Goal: Task Accomplishment & Management: Complete application form

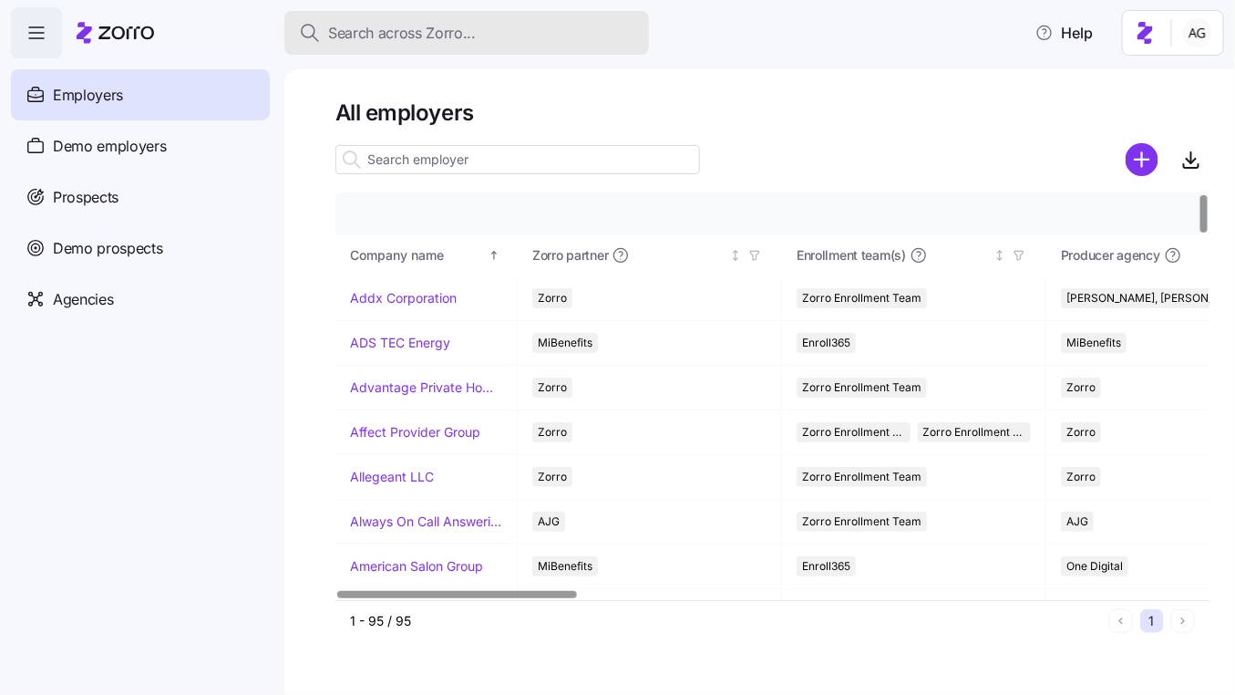
click at [451, 29] on span "Search across Zorro..." at bounding box center [402, 33] width 148 height 23
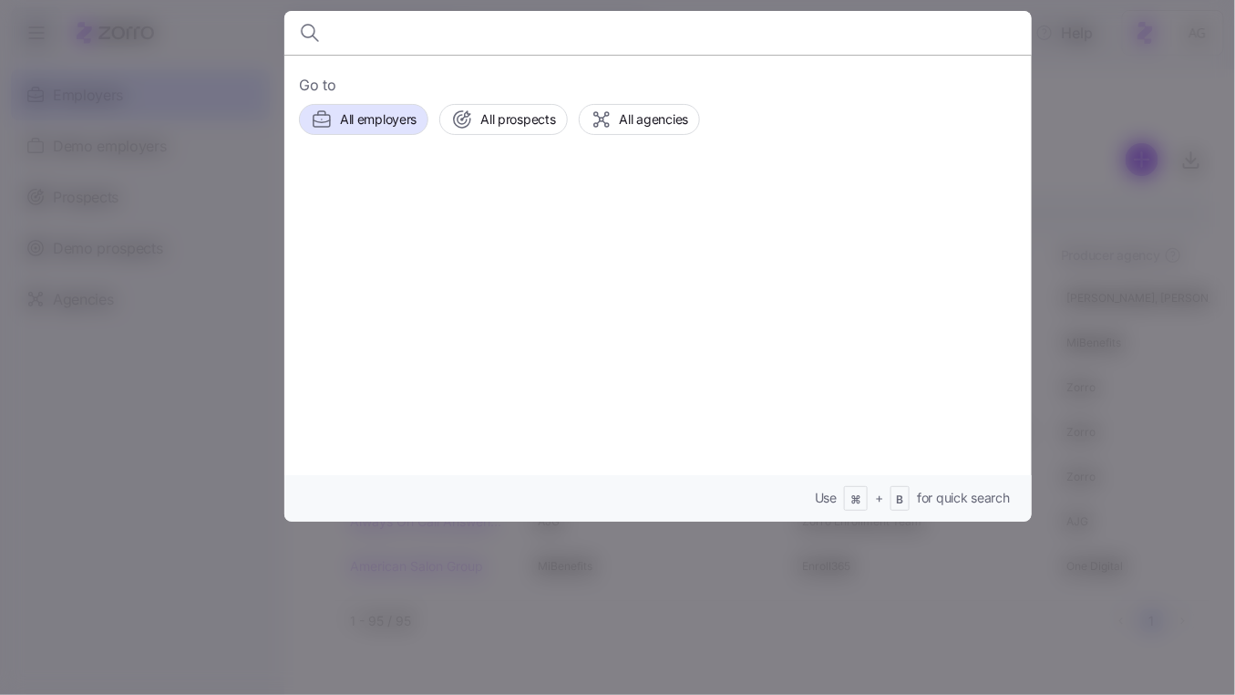
click at [244, 141] on div at bounding box center [617, 347] width 1235 height 695
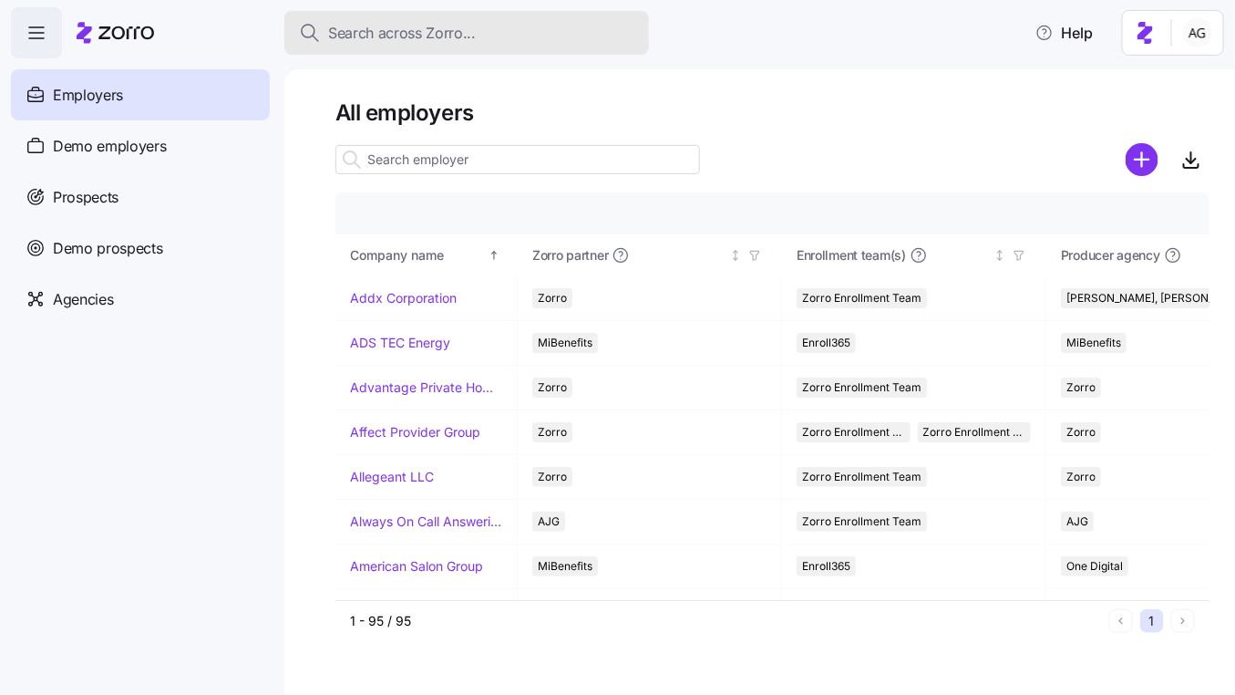
click at [414, 33] on span "Search across Zorro..." at bounding box center [402, 33] width 148 height 23
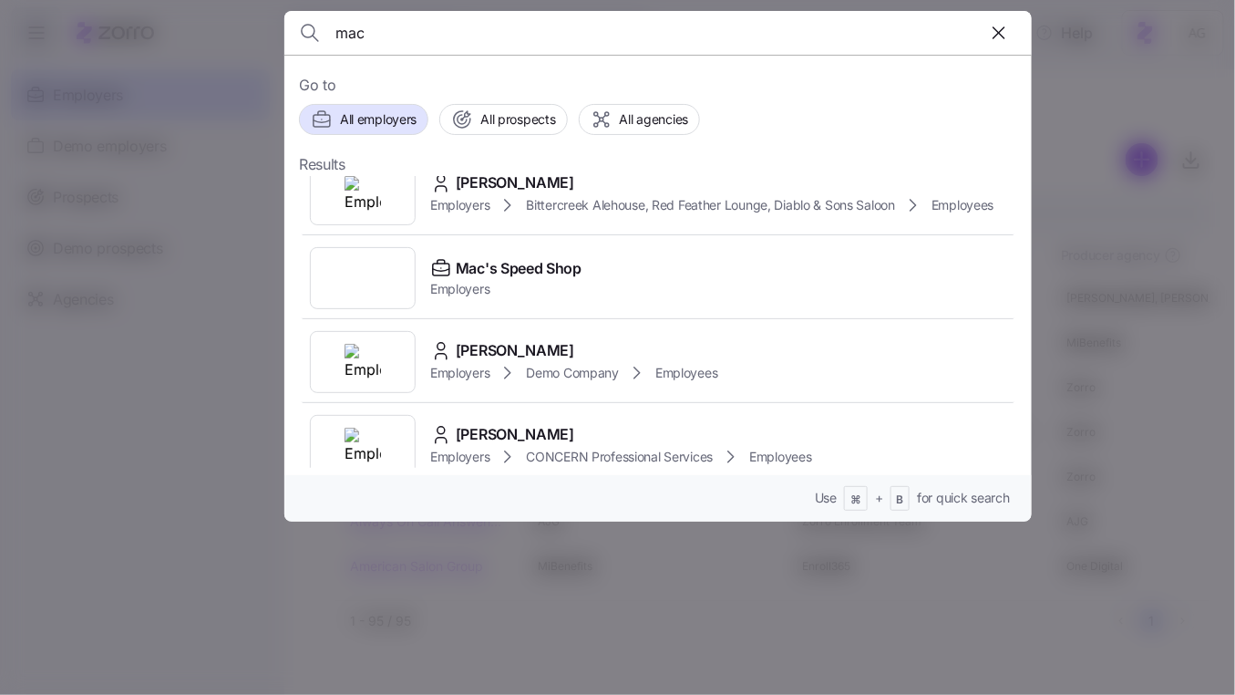
scroll to position [132, 0]
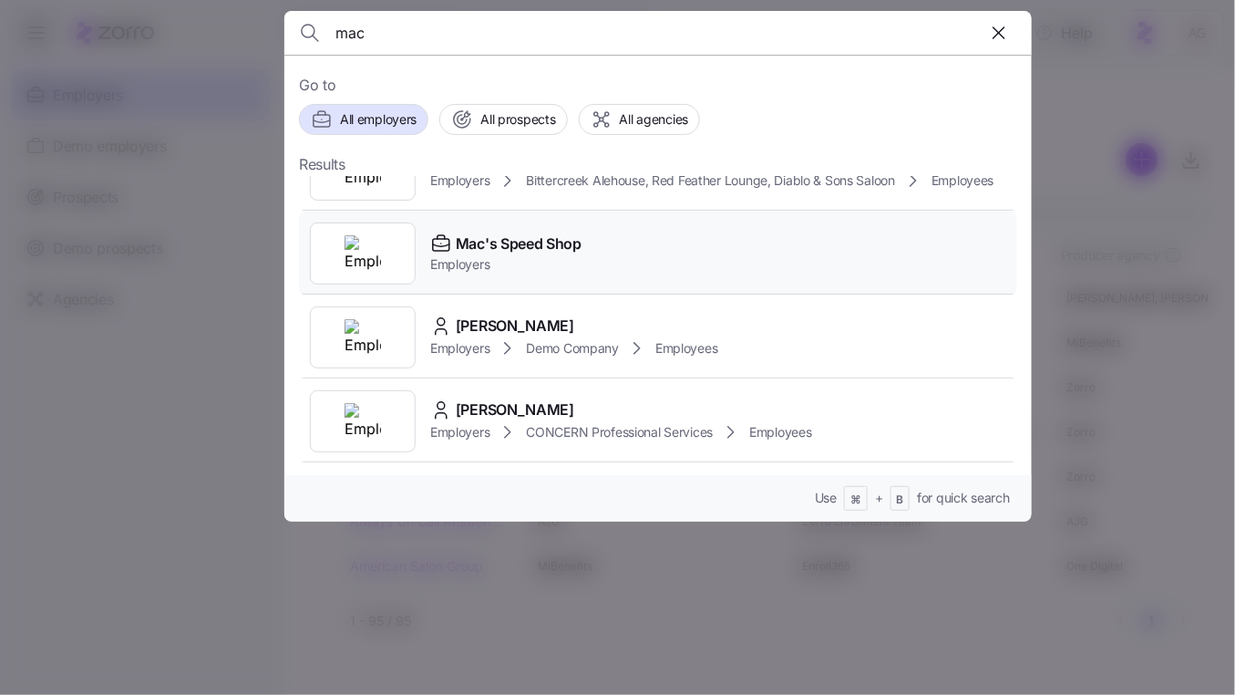
type input "mac"
click at [510, 241] on span "Mac's Speed Shop" at bounding box center [519, 243] width 126 height 23
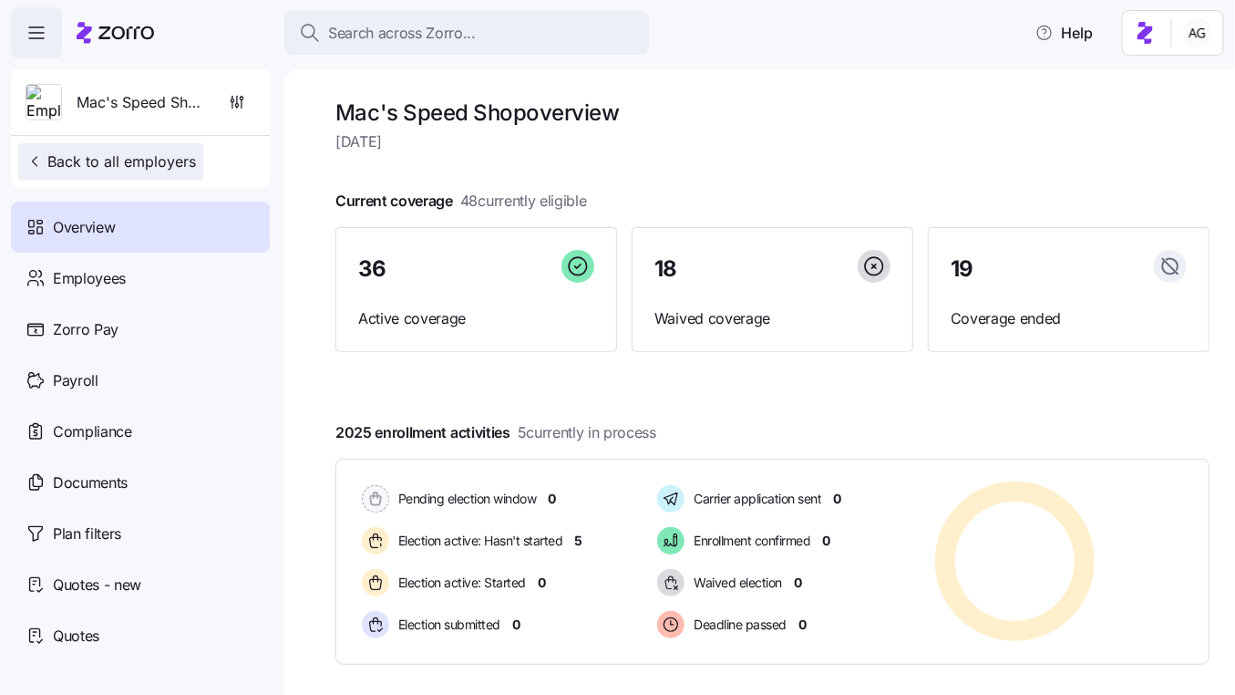
click at [95, 157] on span "Back to all employers" at bounding box center [111, 161] width 170 height 22
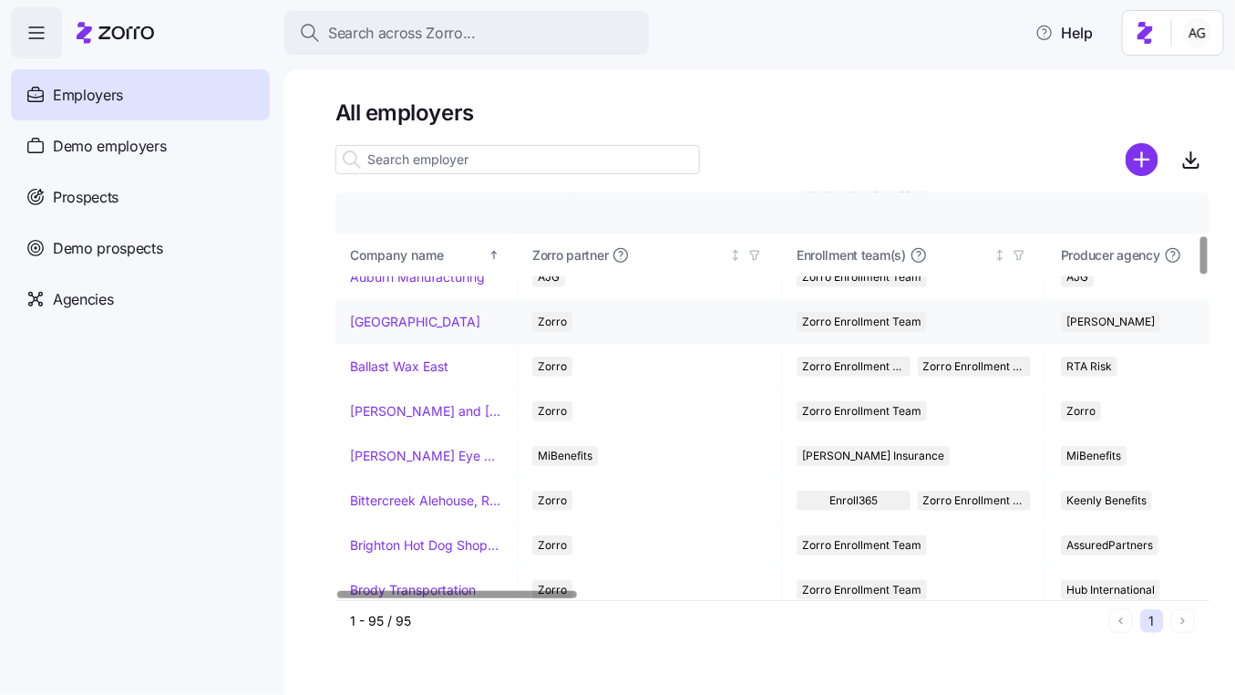
scroll to position [488, 0]
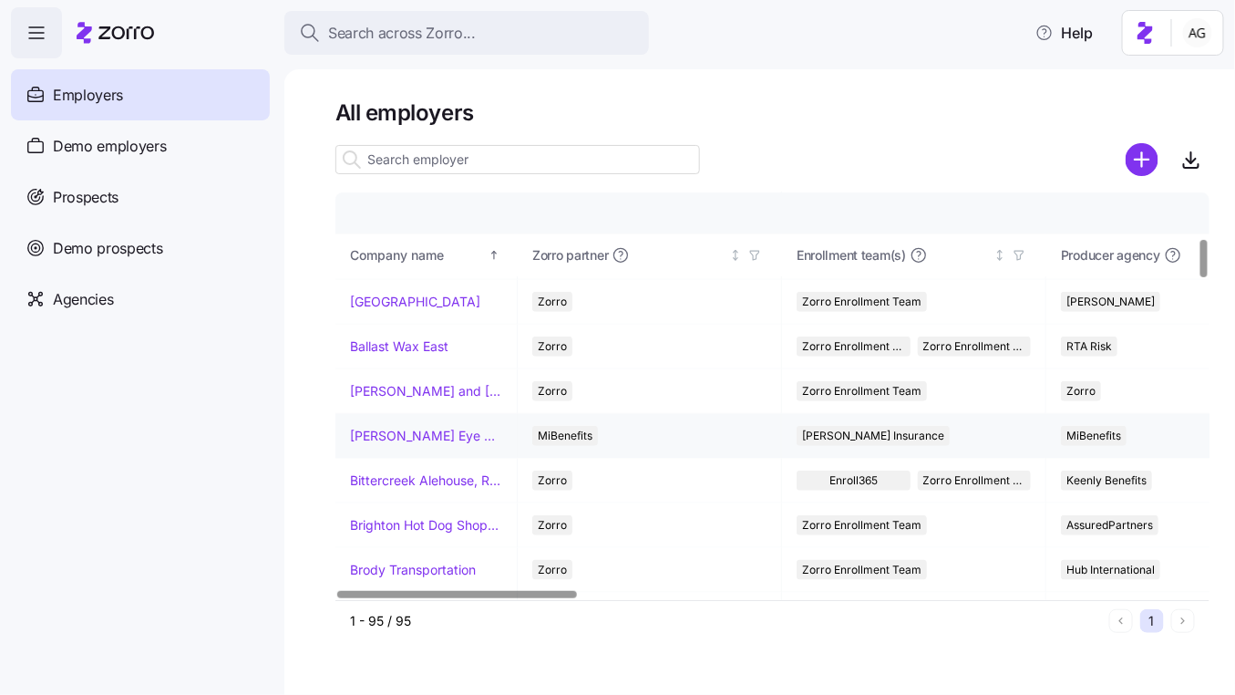
click at [389, 427] on link "[PERSON_NAME] Eye Associates" at bounding box center [426, 436] width 152 height 18
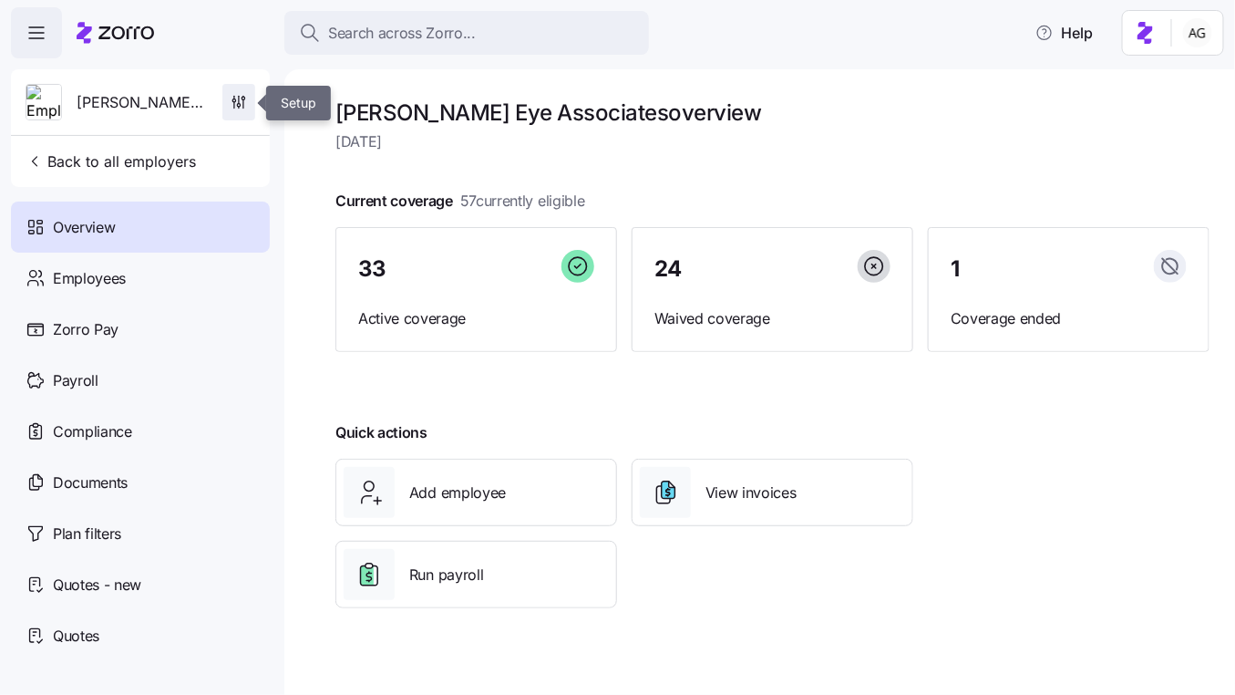
click at [237, 100] on icon "button" at bounding box center [239, 102] width 18 height 18
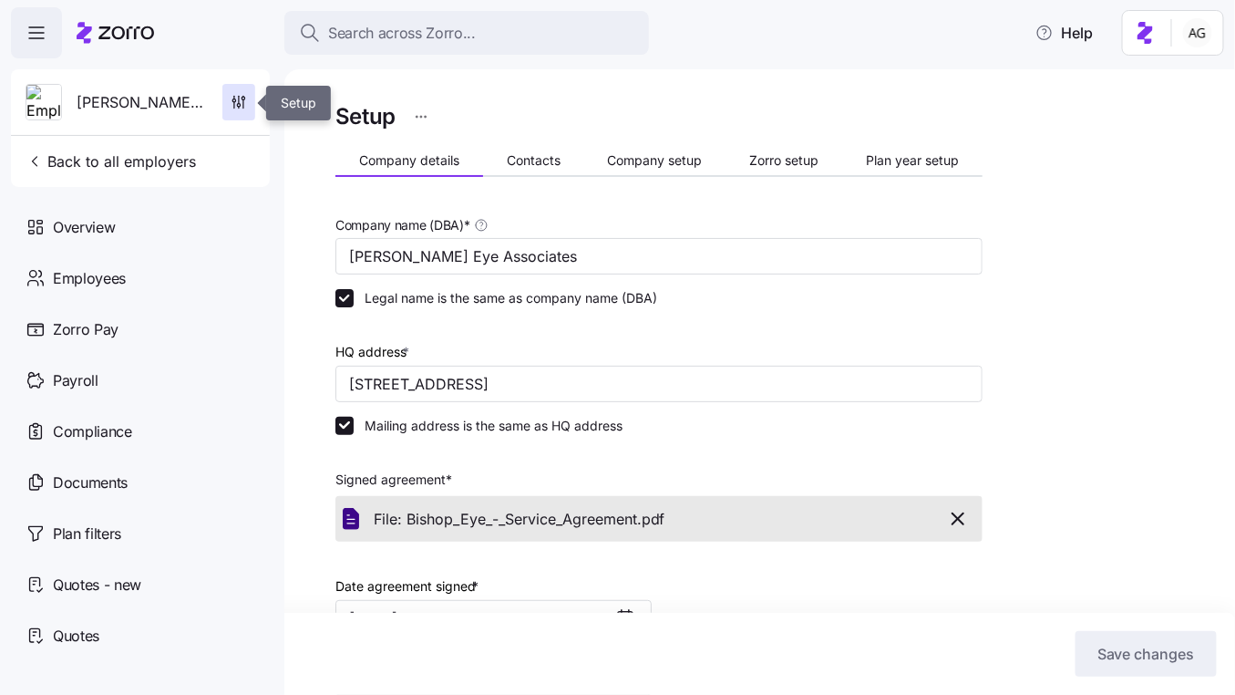
click at [237, 100] on icon "button" at bounding box center [239, 102] width 18 height 18
click at [768, 155] on span "Zorro setup" at bounding box center [783, 160] width 69 height 13
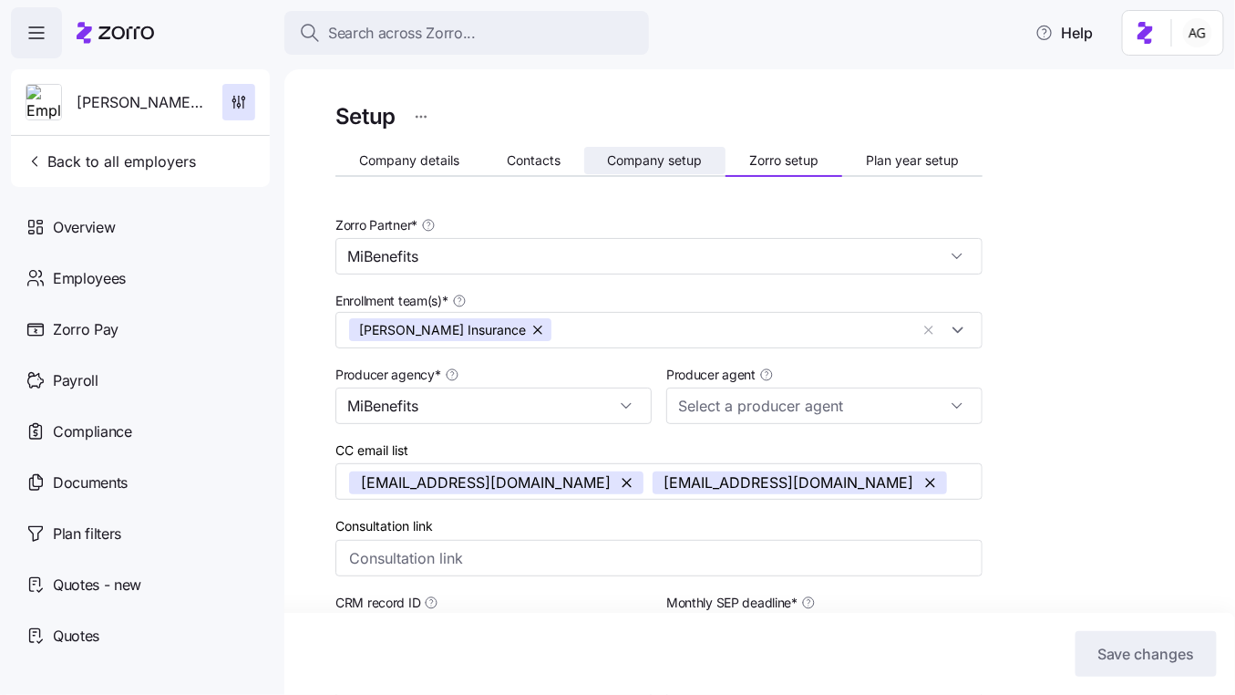
click at [662, 160] on span "Company setup" at bounding box center [654, 160] width 95 height 13
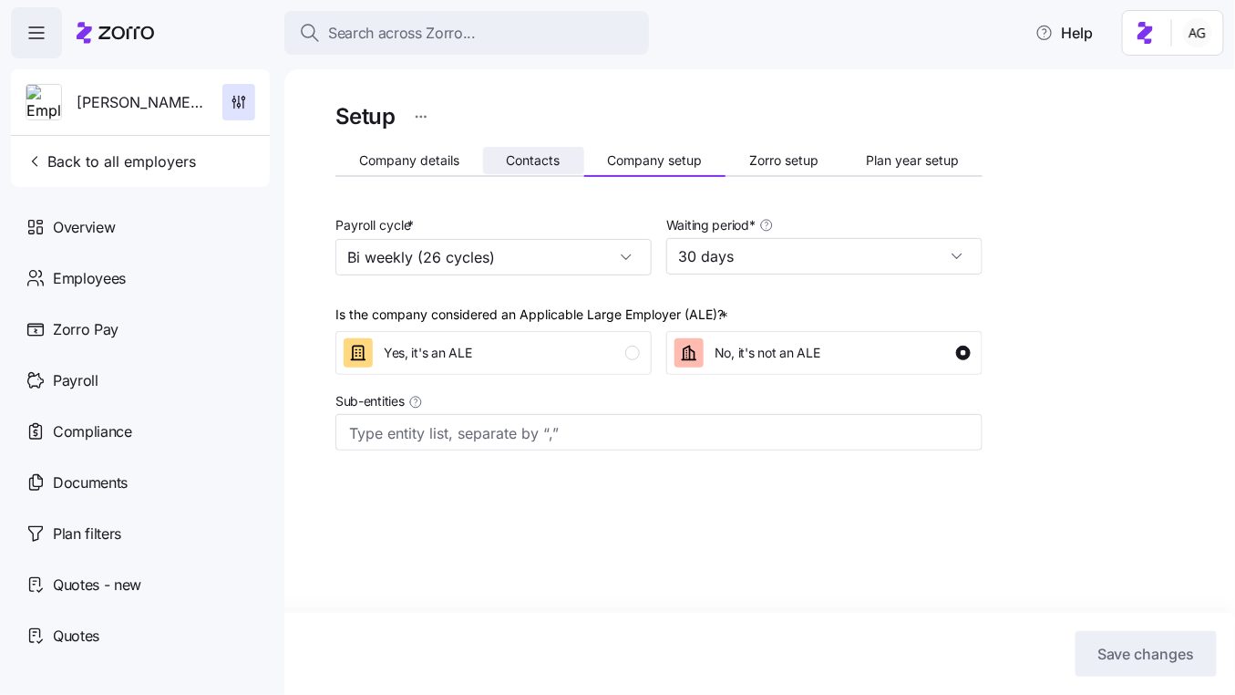
click at [538, 163] on span "Contacts" at bounding box center [534, 160] width 54 height 13
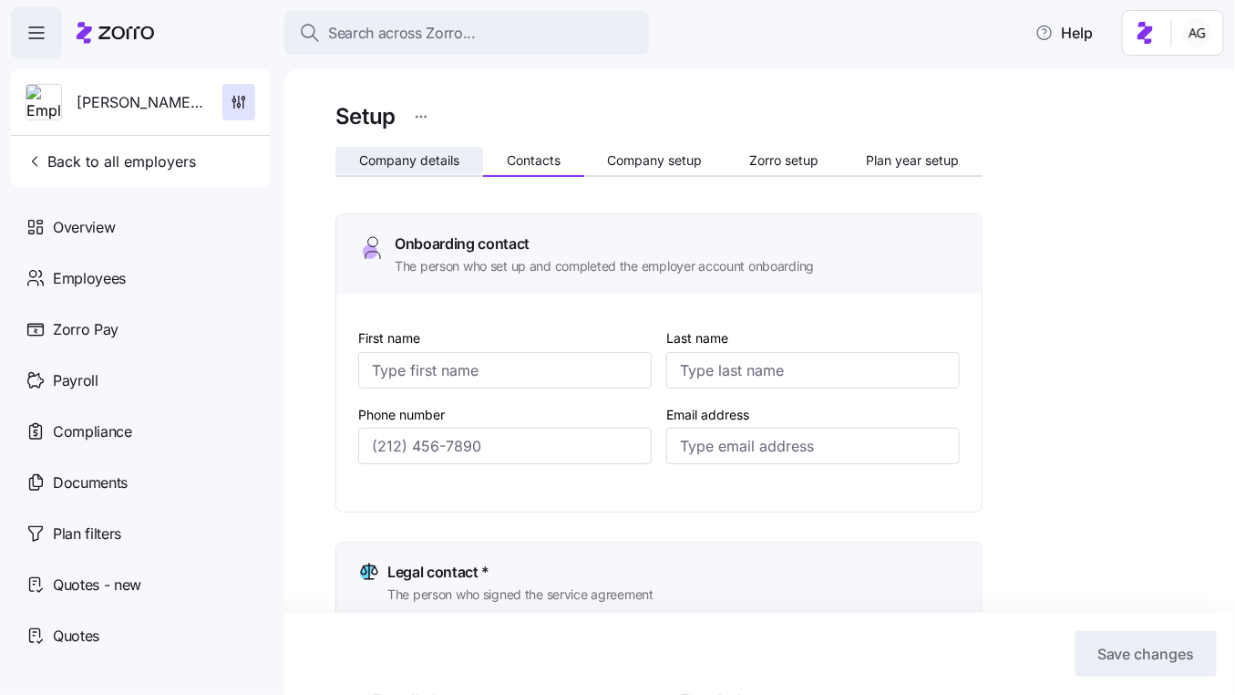
click at [427, 166] on span "Company details" at bounding box center [409, 160] width 100 height 13
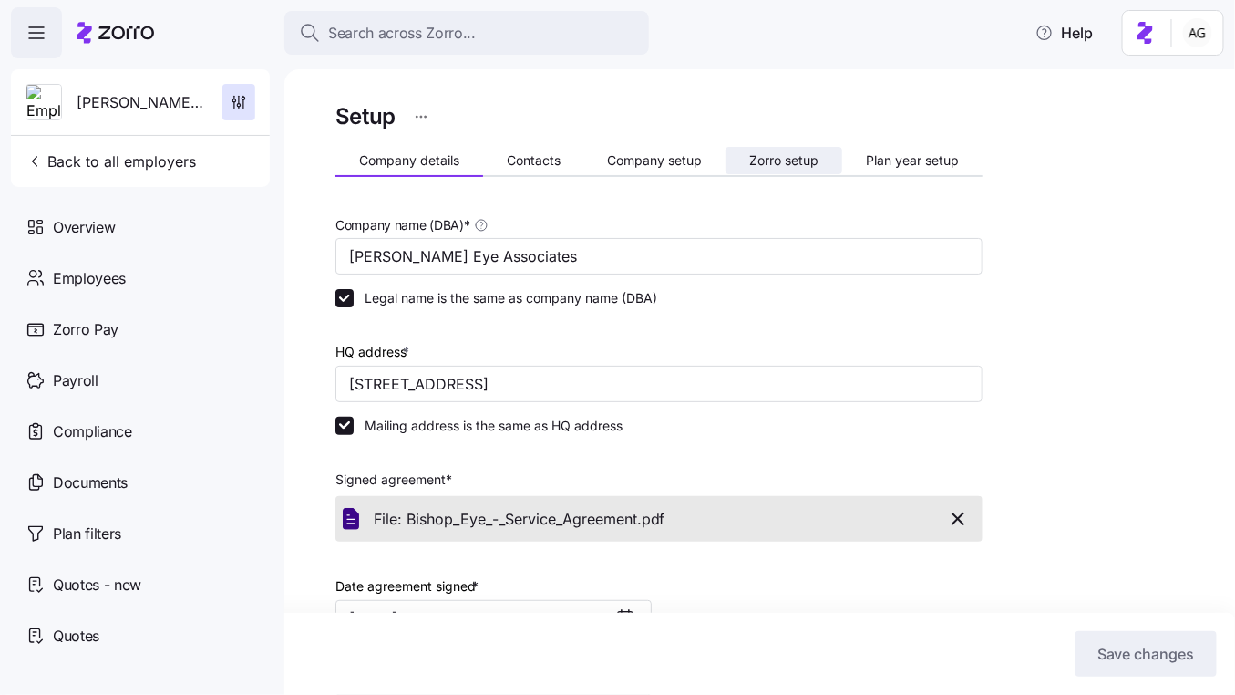
click at [772, 154] on span "Zorro setup" at bounding box center [783, 160] width 69 height 13
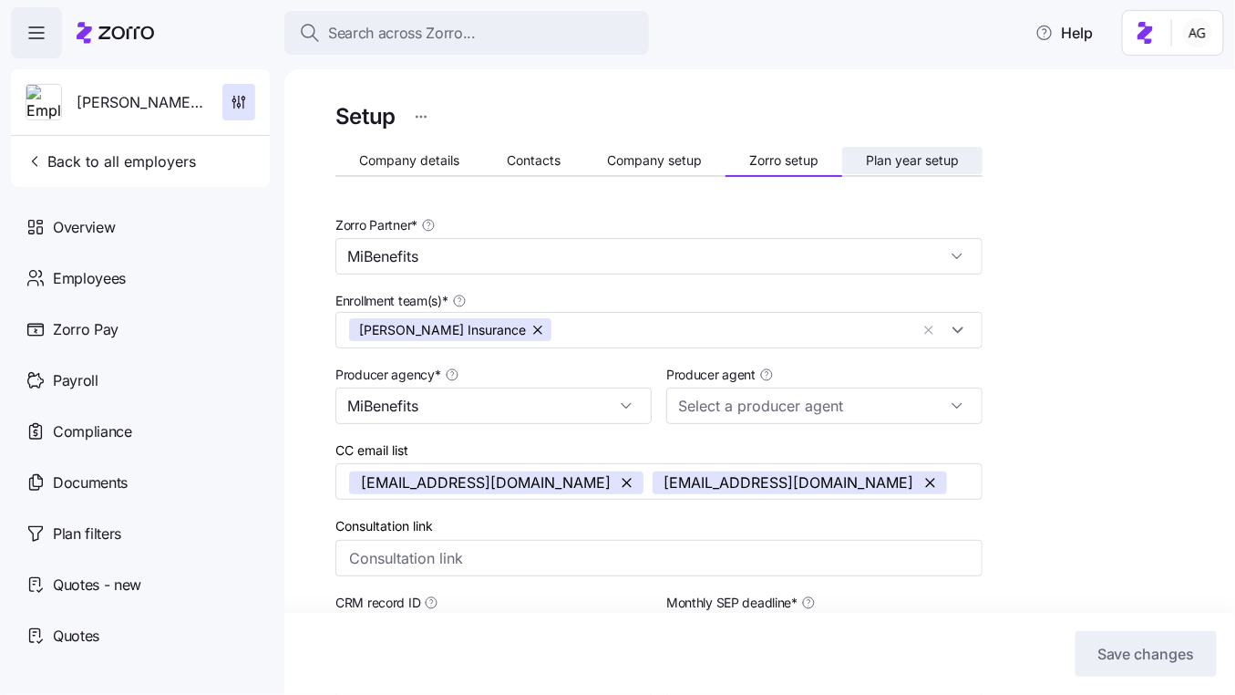
click at [892, 162] on span "Plan year setup" at bounding box center [912, 160] width 93 height 13
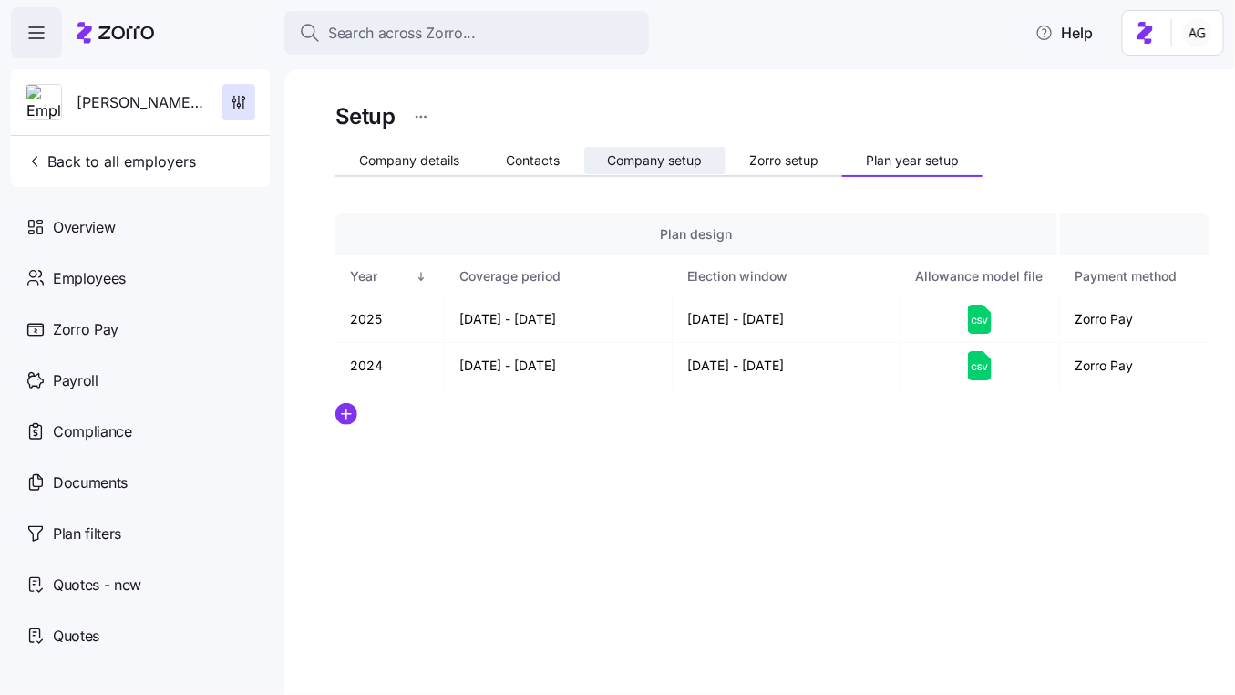
click at [666, 160] on span "Company setup" at bounding box center [654, 160] width 95 height 13
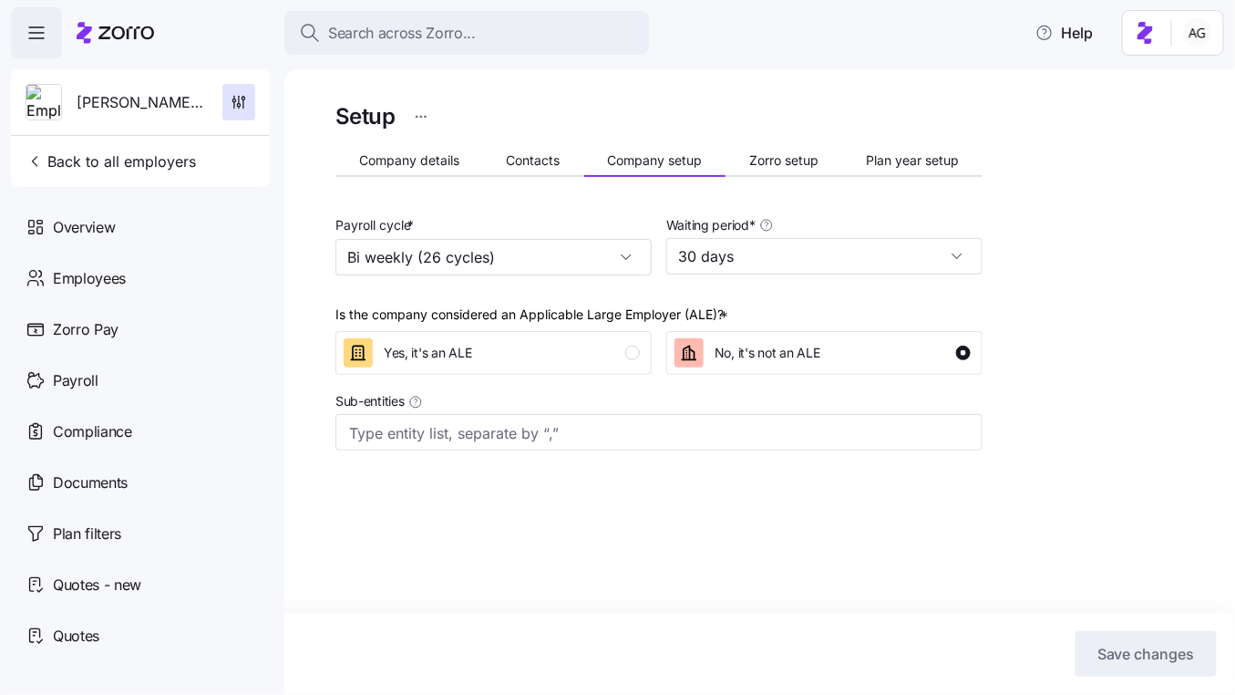
click at [422, 122] on html "Search across Zorro... Help [PERSON_NAME] Eye Associates Back to all employers …" at bounding box center [617, 342] width 1235 height 684
click at [140, 214] on html "Search across Zorro... Help [PERSON_NAME] Eye Associates Back to all employers …" at bounding box center [617, 342] width 1235 height 684
click at [105, 228] on span "Overview" at bounding box center [84, 227] width 62 height 23
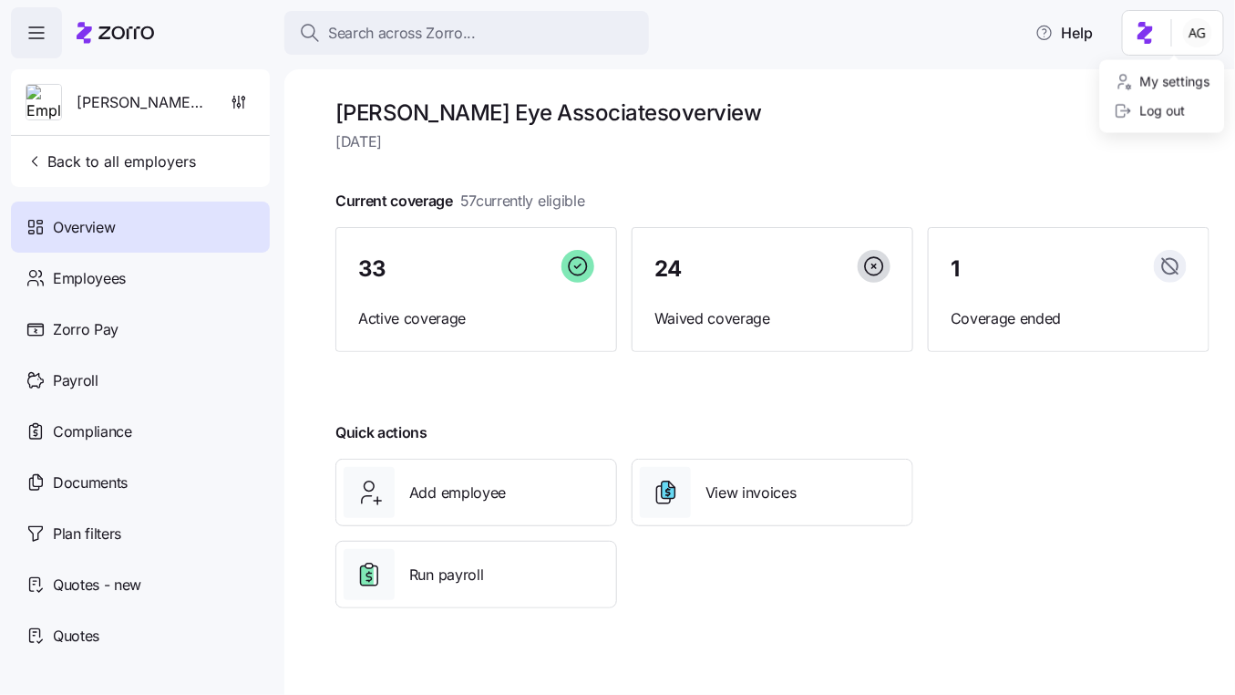
click at [1149, 34] on html "Search across Zorro... Help [PERSON_NAME] Eye Associates Back to all employers …" at bounding box center [617, 342] width 1235 height 684
click at [1014, 57] on html "Search across Zorro... Help [PERSON_NAME] Eye Associates Back to all employers …" at bounding box center [617, 342] width 1235 height 684
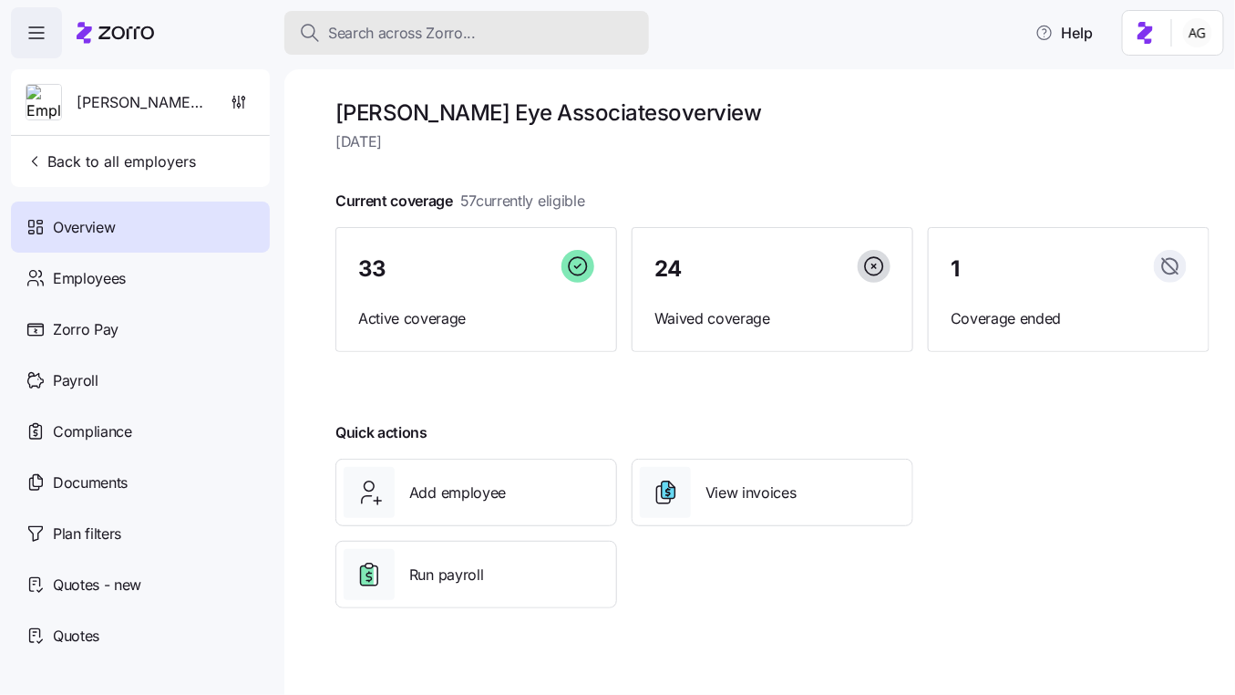
click at [413, 45] on button "Search across Zorro..." at bounding box center [466, 33] width 365 height 44
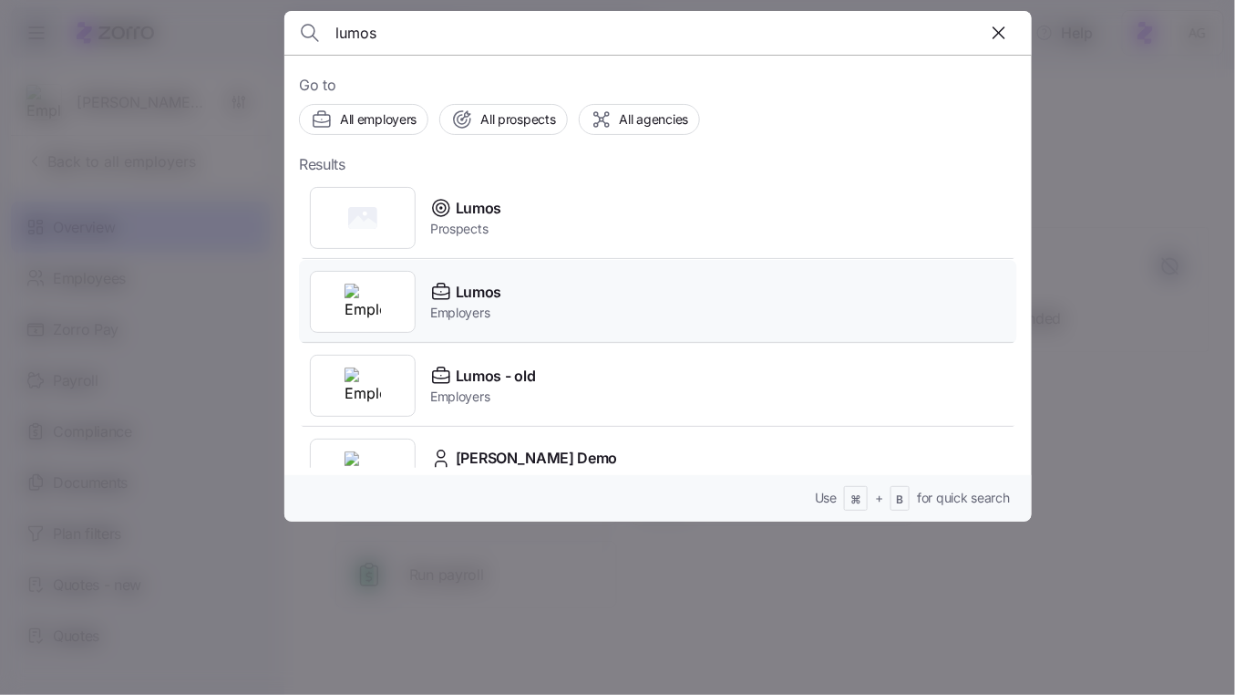
type input "lumos"
click at [482, 296] on span "Lumos" at bounding box center [479, 292] width 46 height 23
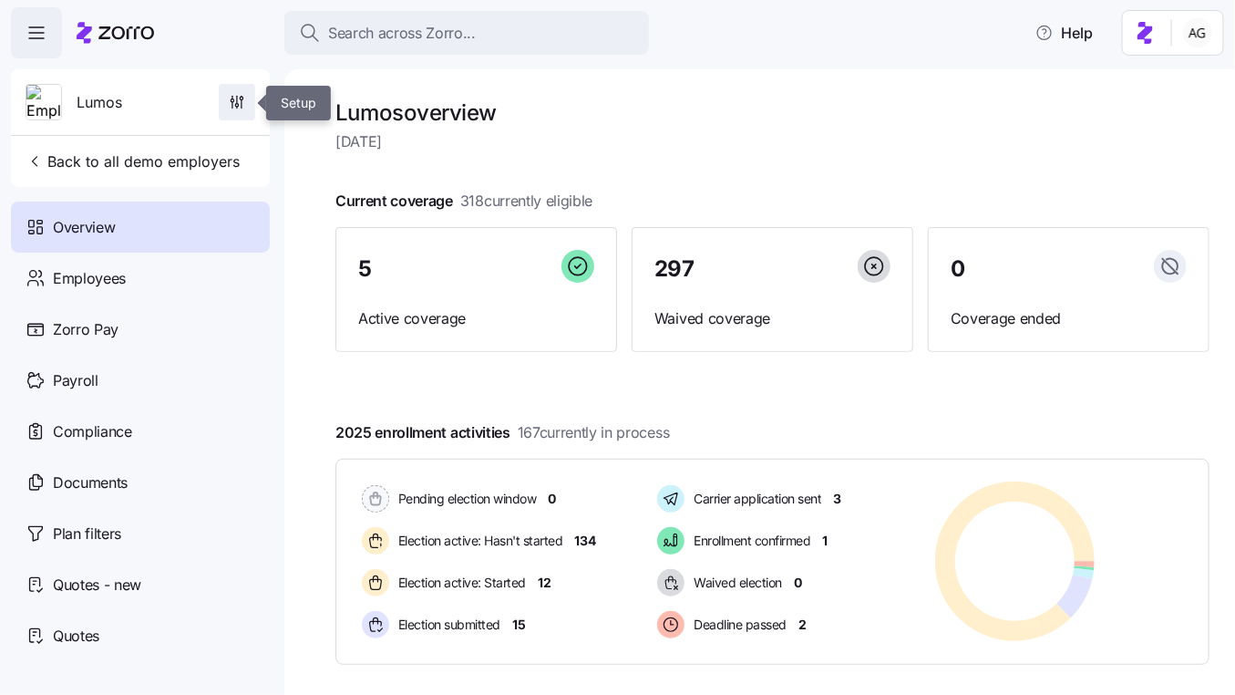
click at [234, 99] on icon "button" at bounding box center [237, 102] width 18 height 18
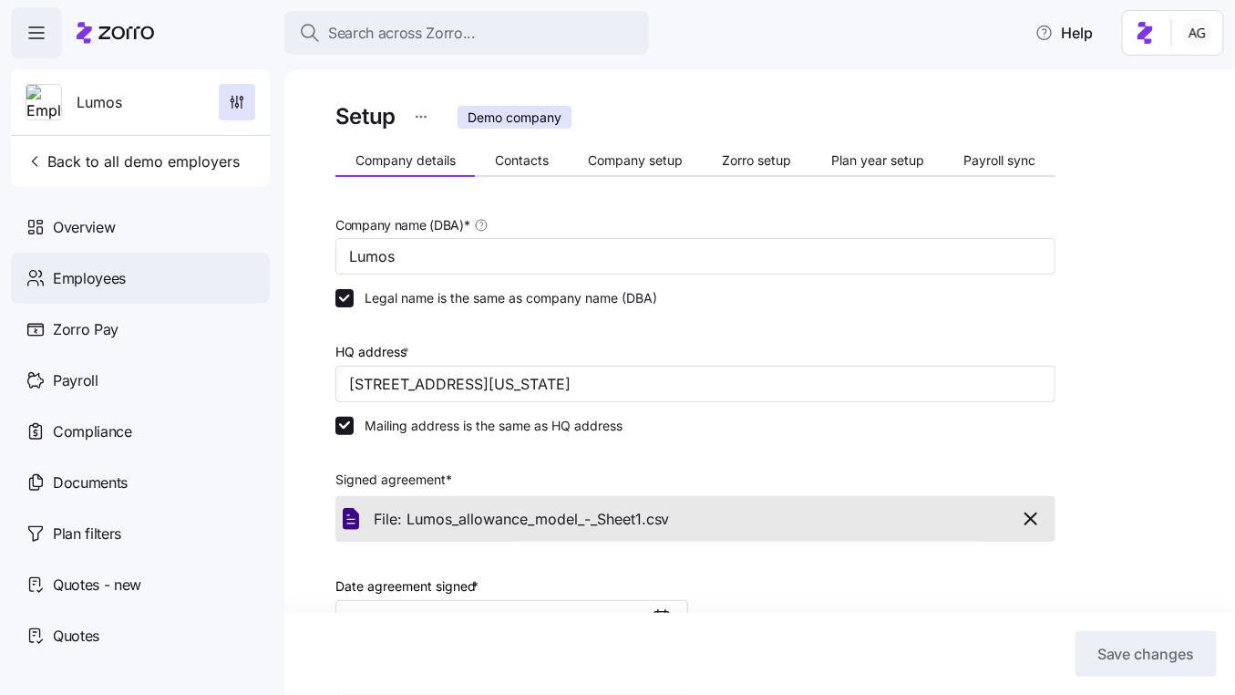
click at [119, 283] on span "Employees" at bounding box center [89, 278] width 73 height 23
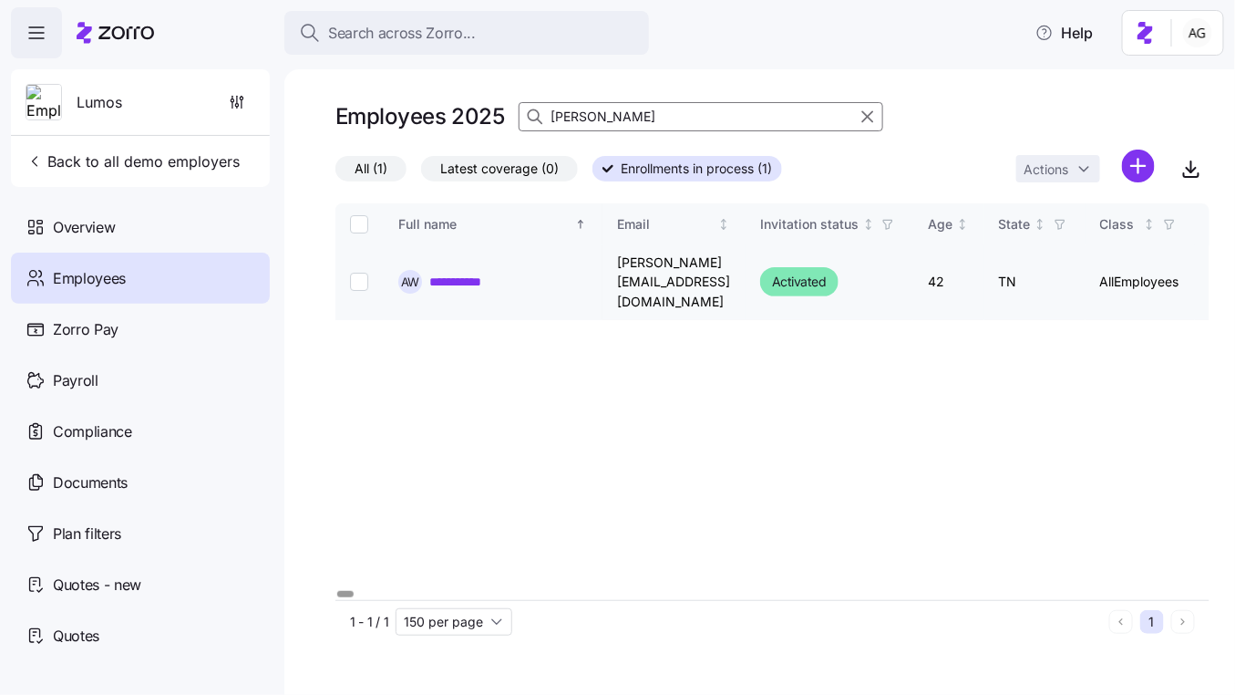
click at [468, 275] on link "**********" at bounding box center [467, 282] width 76 height 18
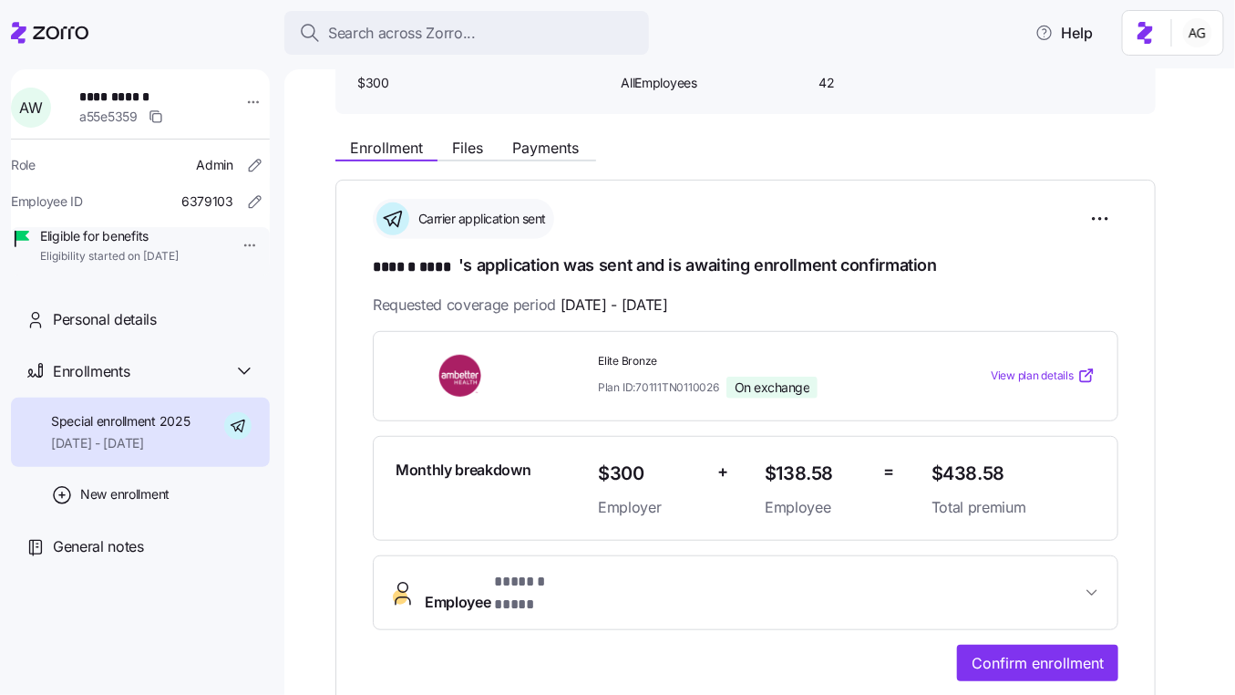
scroll to position [158, 0]
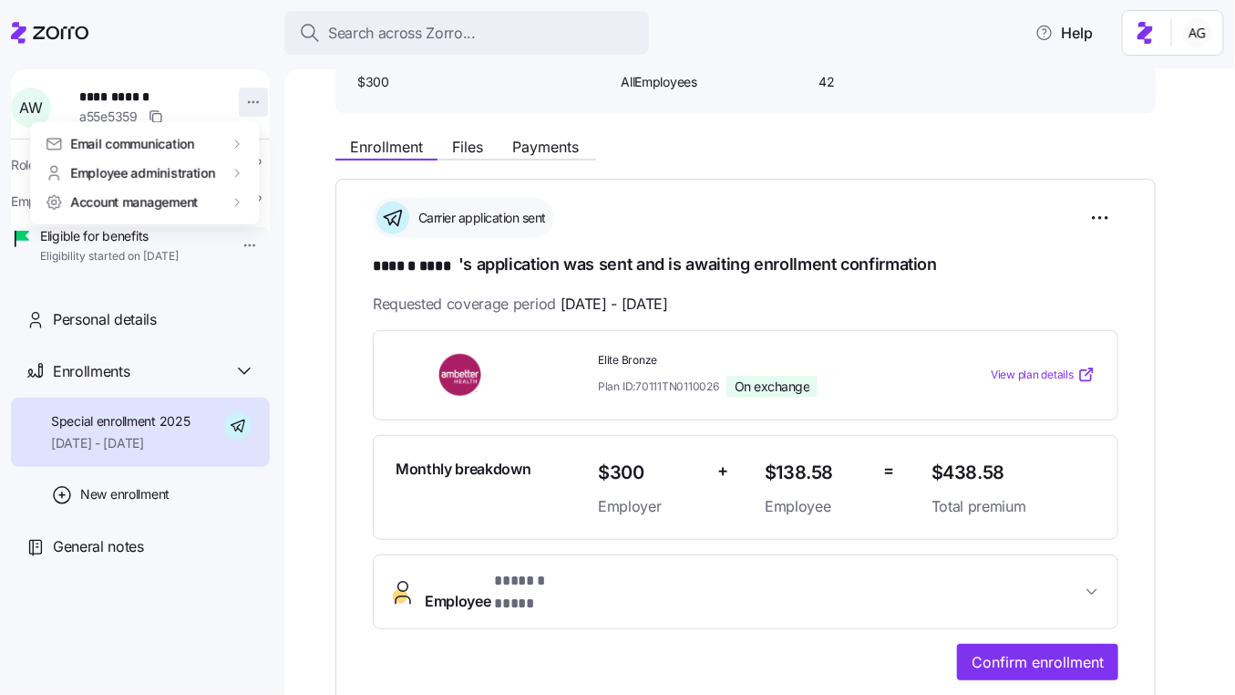
click at [236, 106] on html "**********" at bounding box center [617, 342] width 1235 height 684
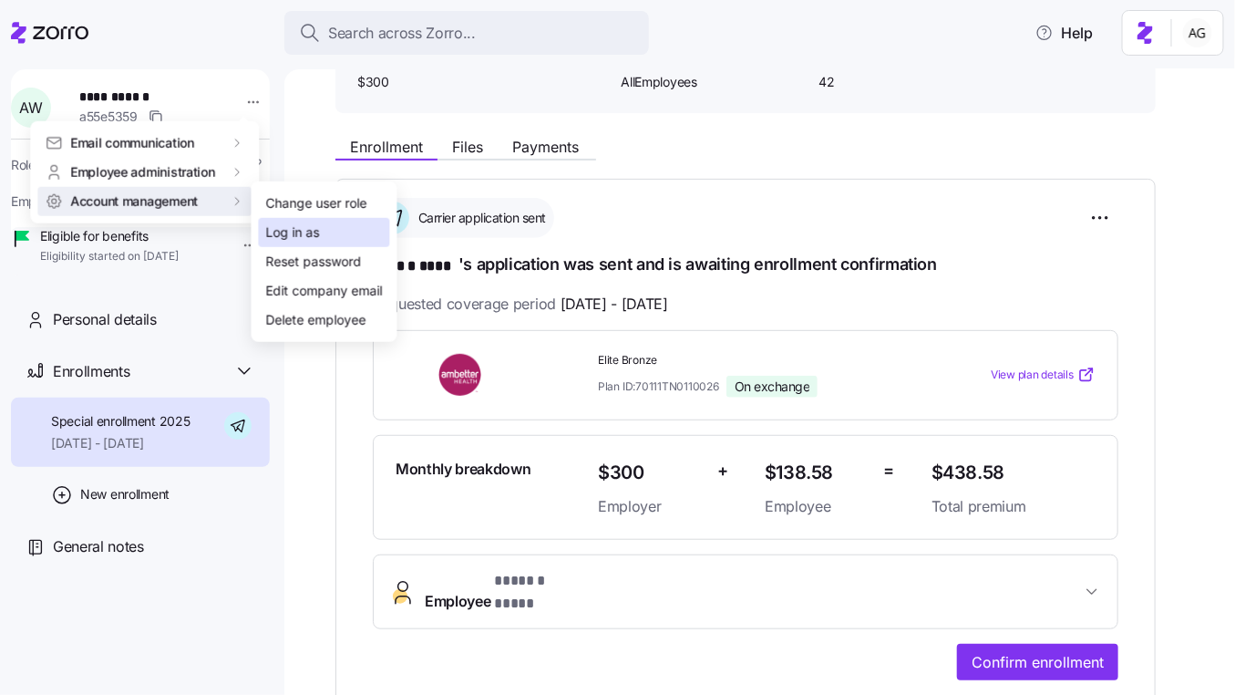
click at [293, 235] on div "Log in as" at bounding box center [293, 232] width 54 height 20
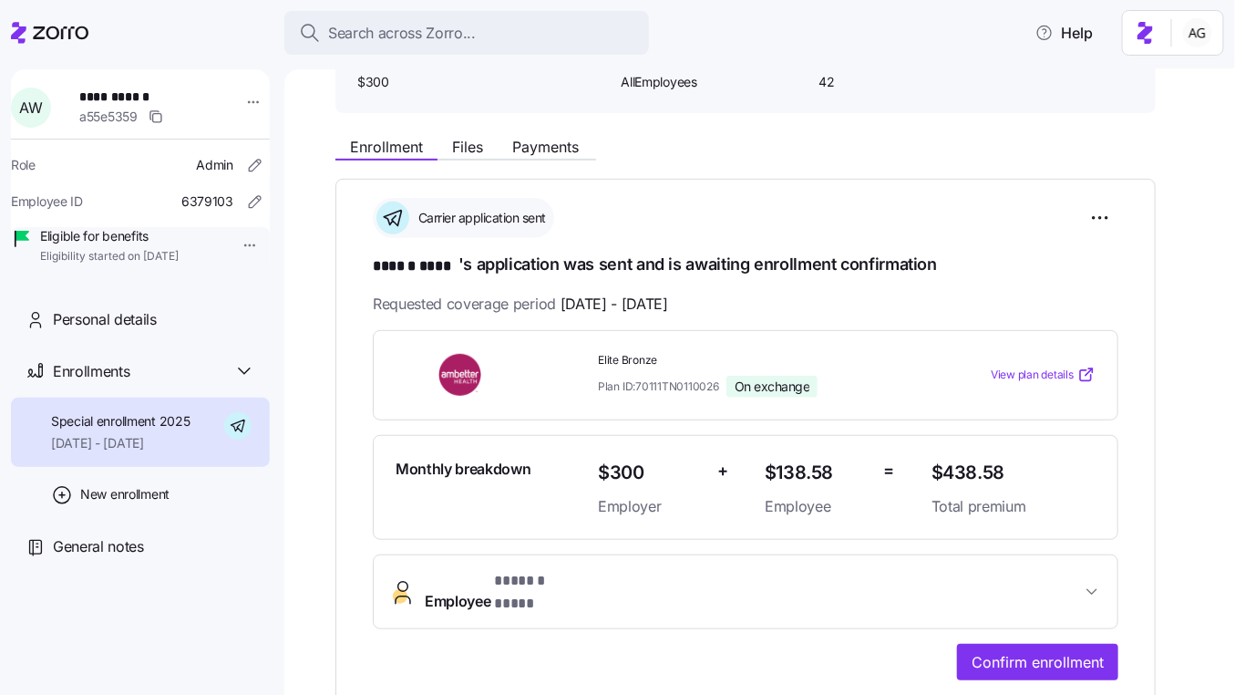
click at [60, 39] on icon at bounding box center [49, 33] width 77 height 22
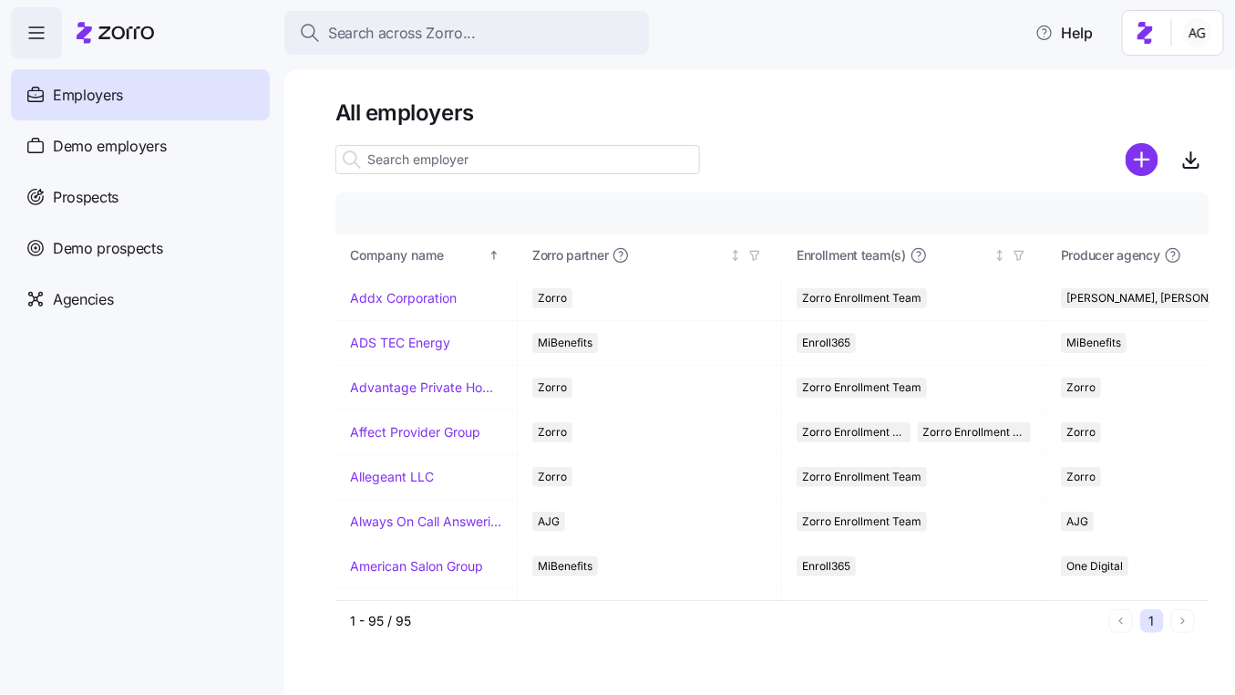
click at [383, 153] on input at bounding box center [517, 159] width 365 height 29
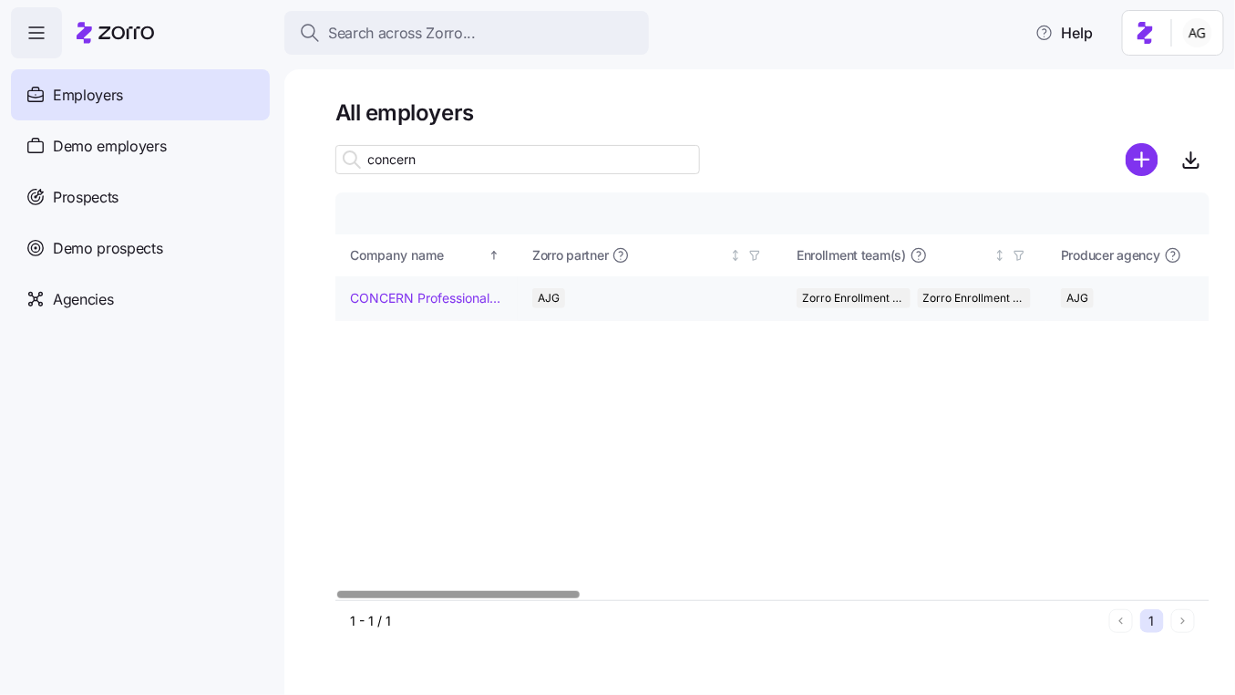
type input "concern"
click at [385, 304] on link "CONCERN Professional Services" at bounding box center [426, 298] width 152 height 18
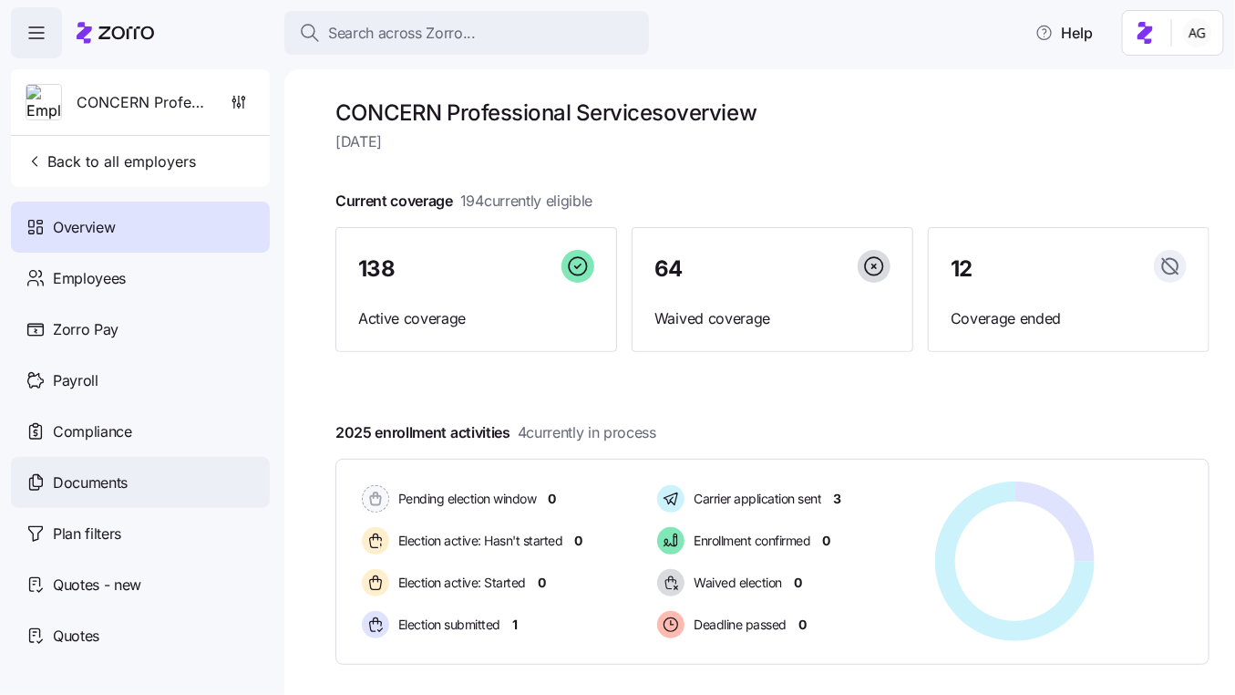
click at [98, 486] on span "Documents" at bounding box center [90, 482] width 75 height 23
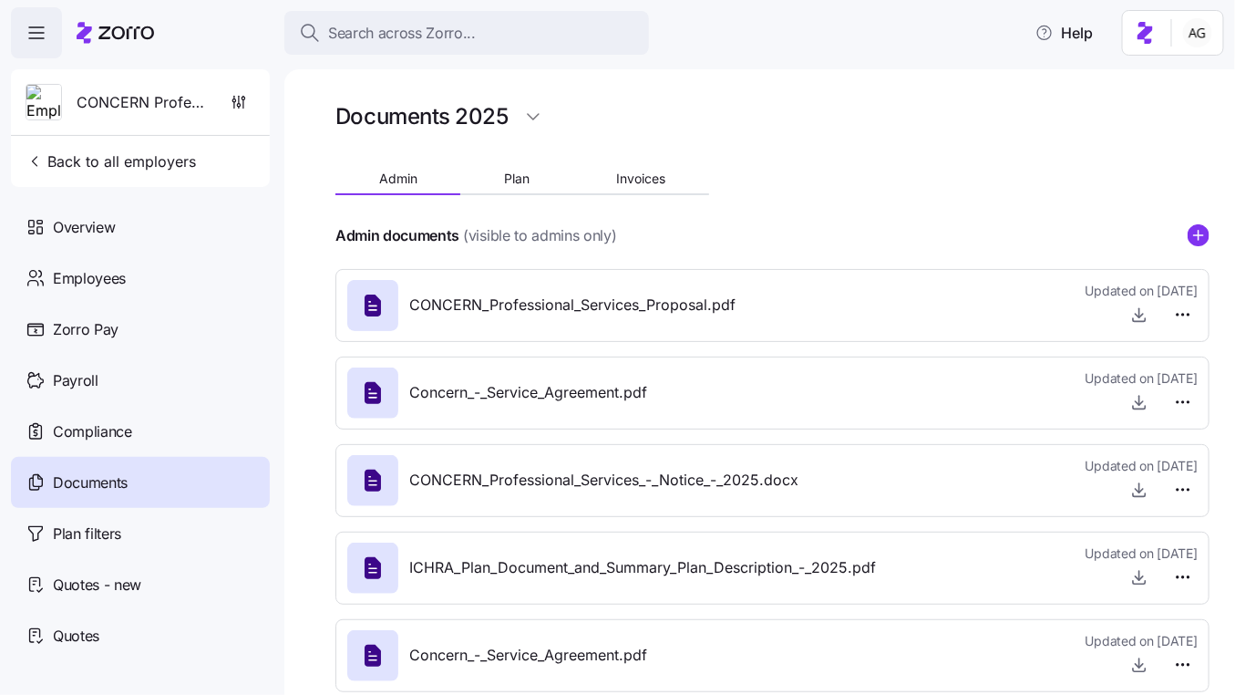
scroll to position [33, 0]
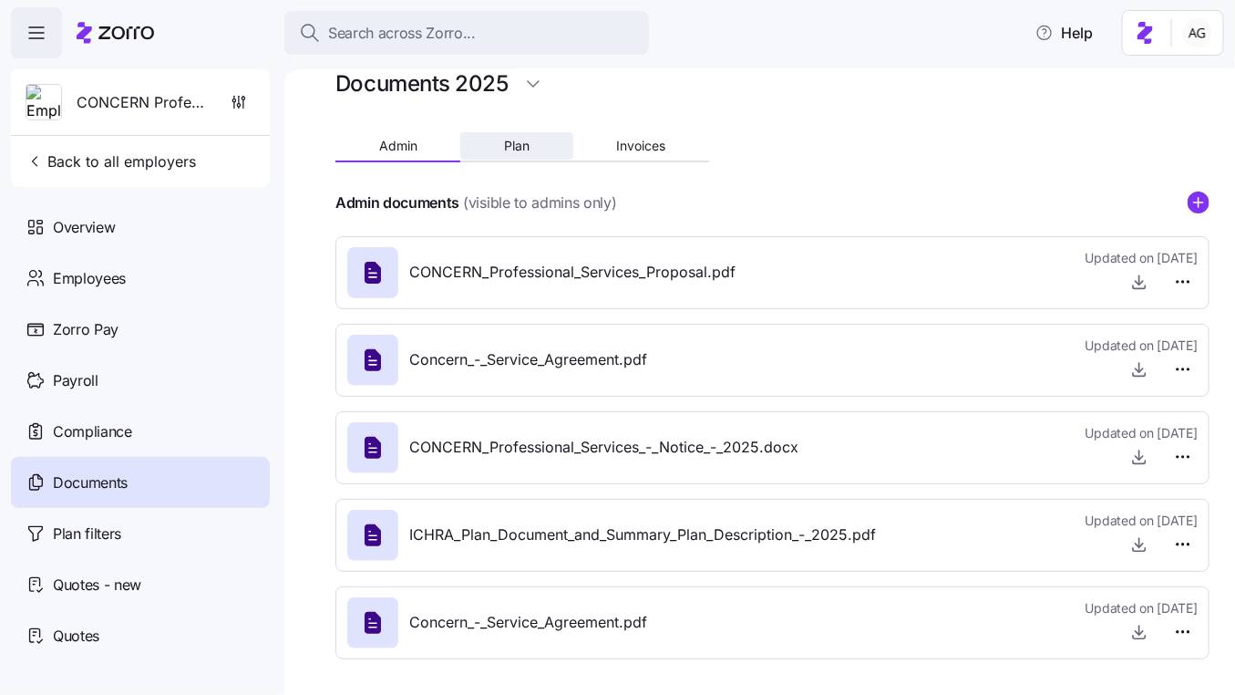
click at [524, 149] on span "Plan" at bounding box center [517, 145] width 26 height 13
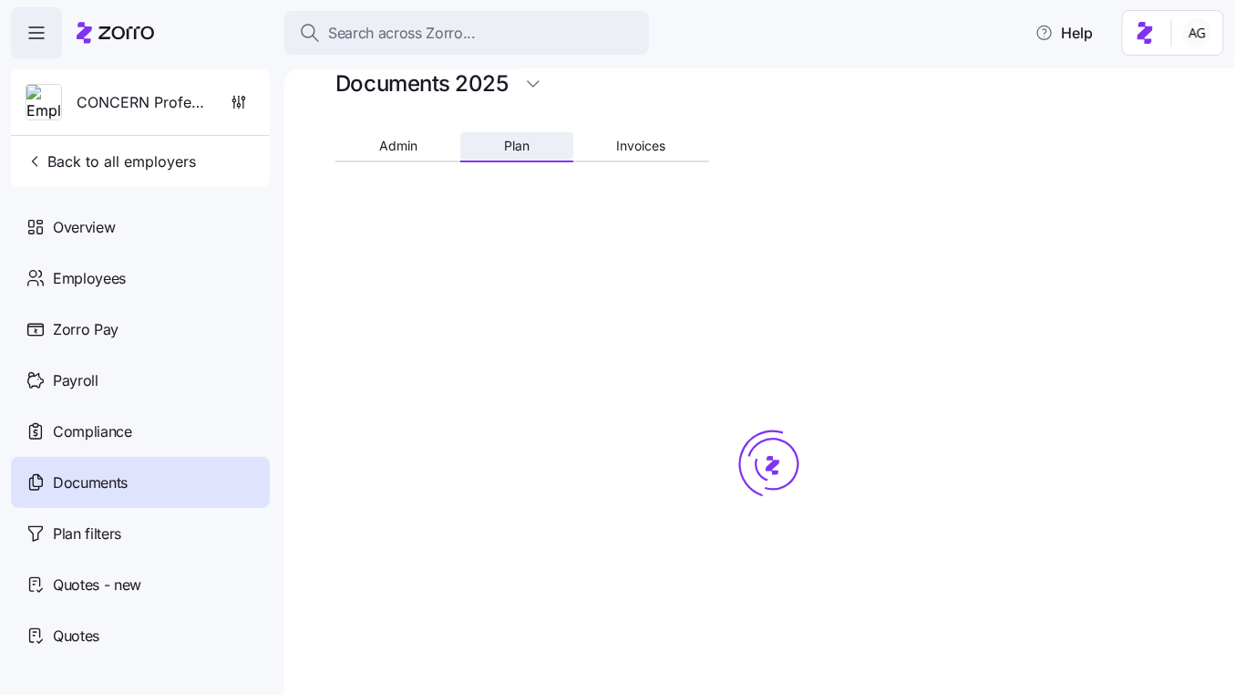
scroll to position [0, 0]
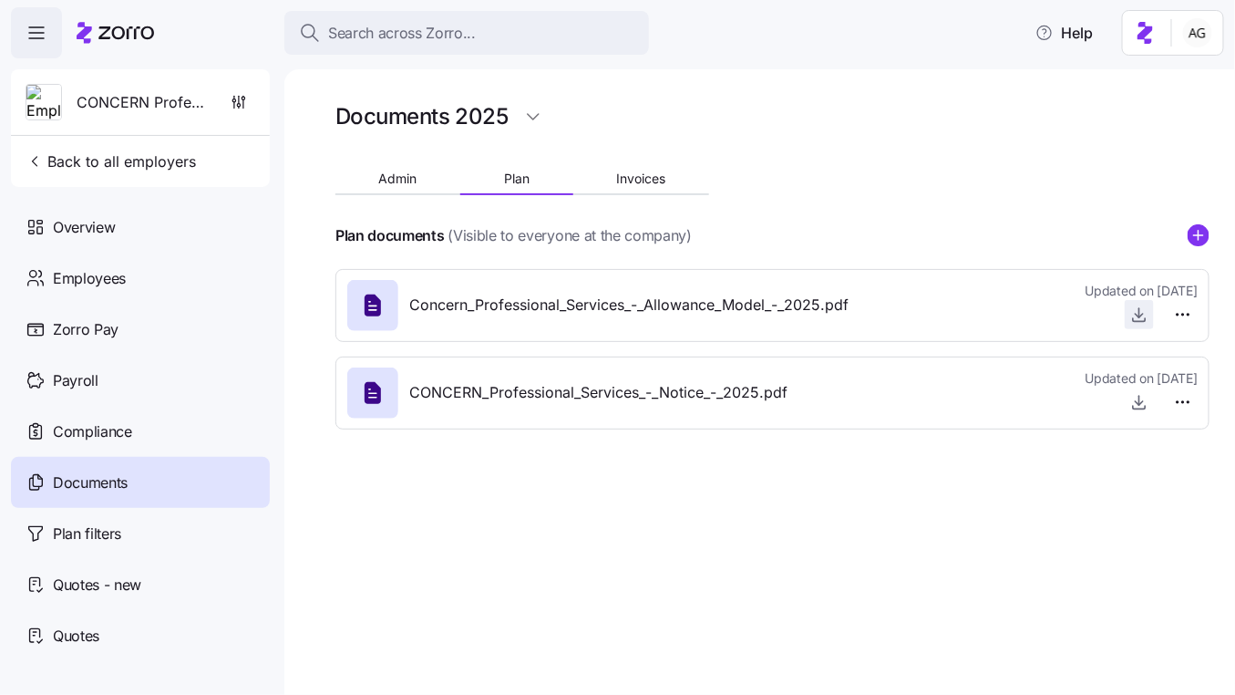
click at [1145, 316] on icon "button" at bounding box center [1139, 314] width 18 height 18
click at [240, 98] on icon "button" at bounding box center [239, 102] width 18 height 18
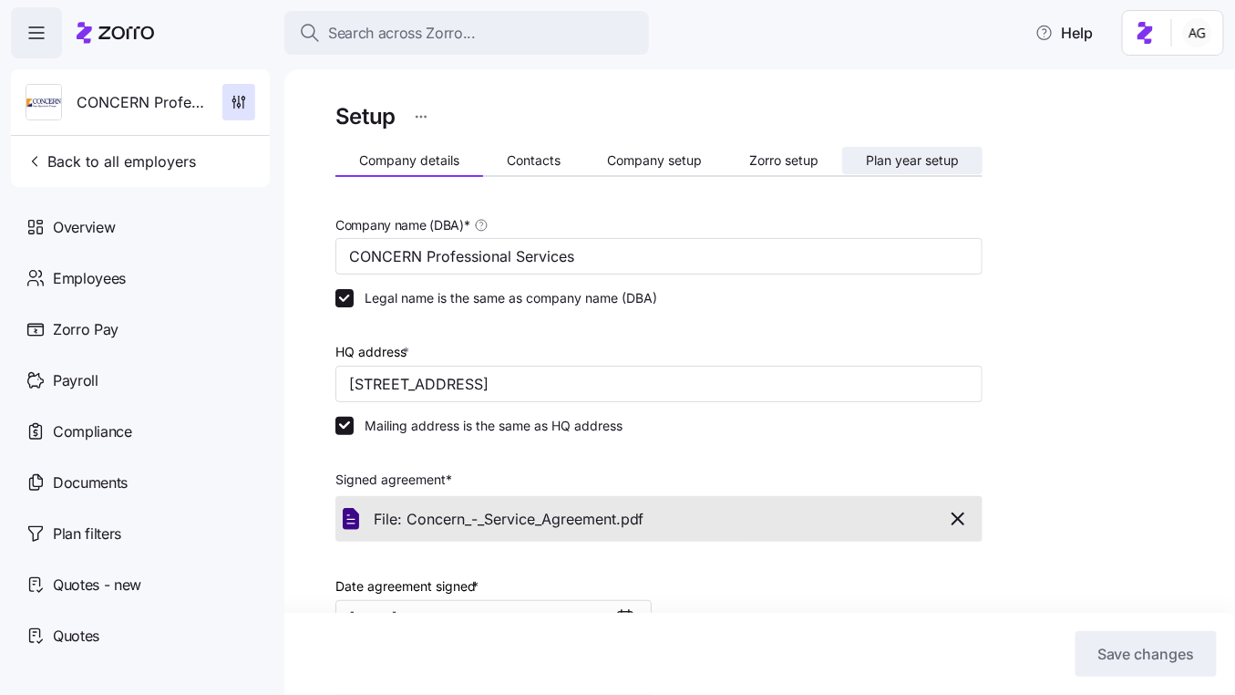
click at [888, 157] on span "Plan year setup" at bounding box center [912, 160] width 93 height 13
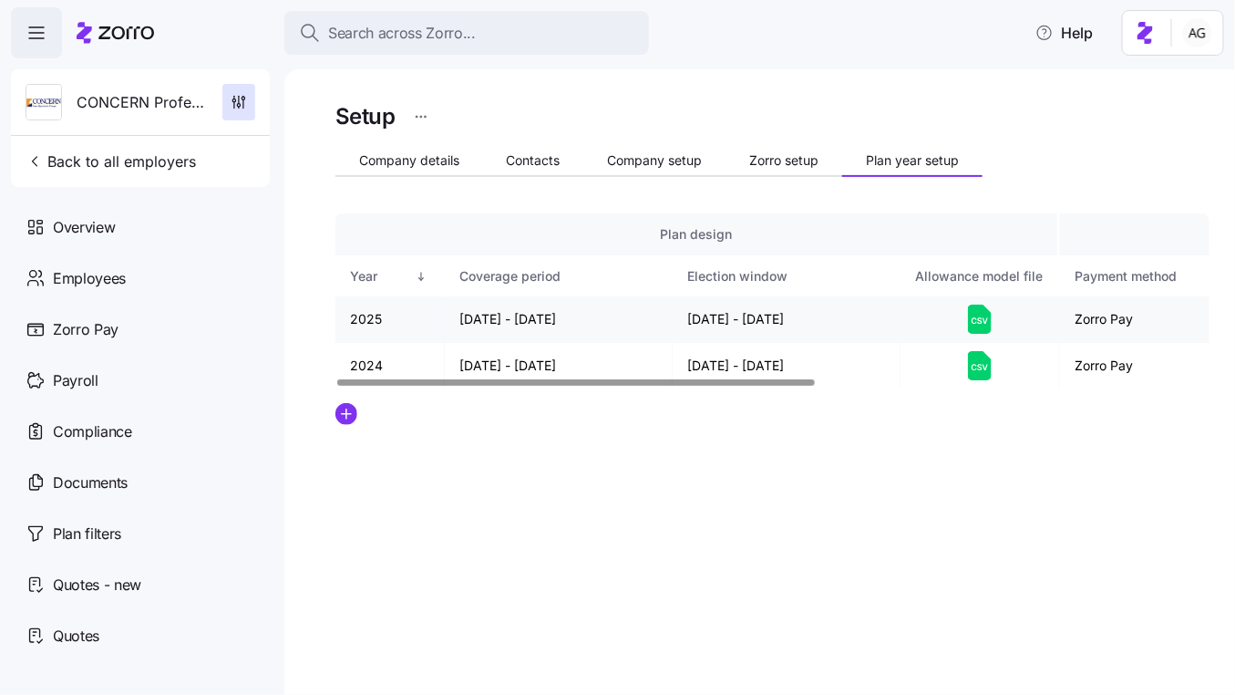
click at [972, 317] on icon at bounding box center [980, 318] width 24 height 29
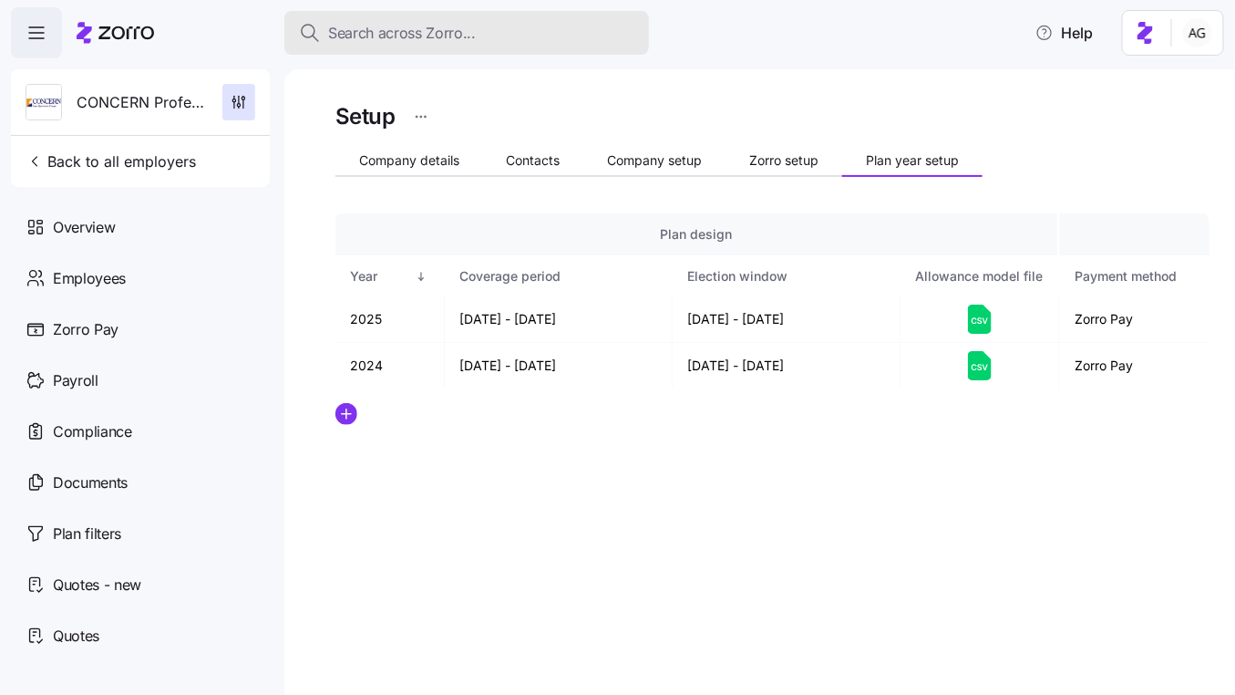
click at [550, 26] on div "Search across Zorro..." at bounding box center [466, 33] width 335 height 23
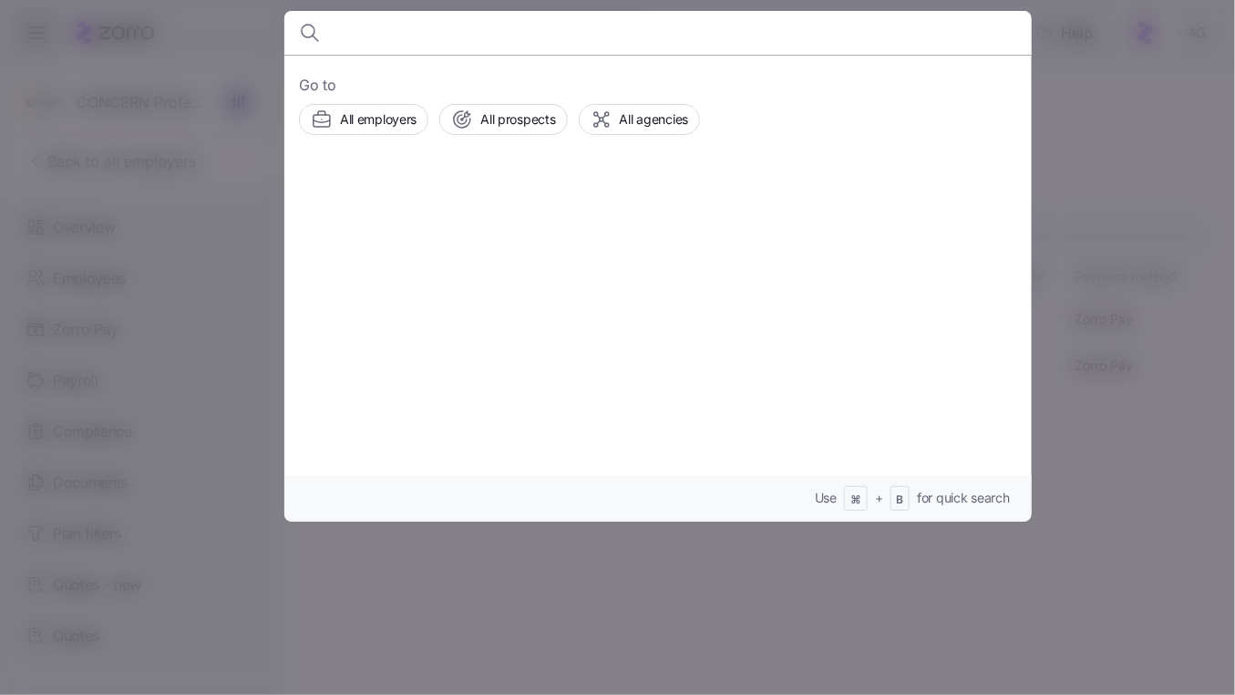
click at [1208, 253] on div at bounding box center [617, 347] width 1235 height 695
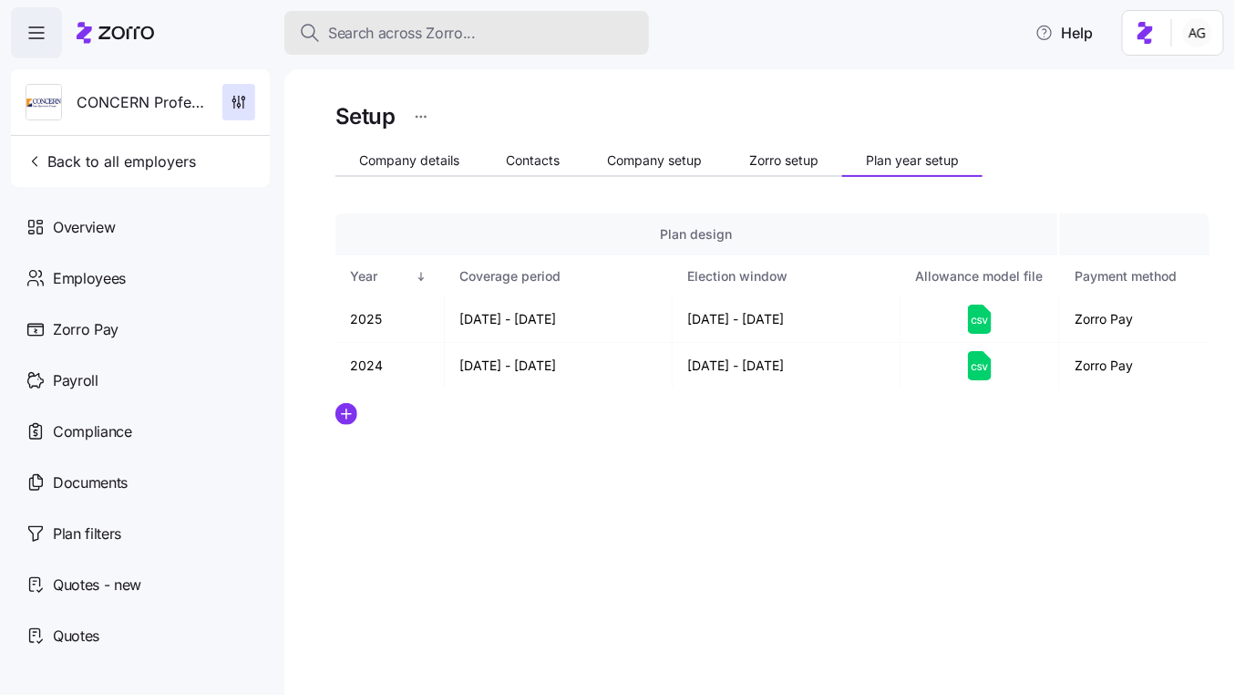
click at [495, 36] on div "Search across Zorro..." at bounding box center [466, 33] width 335 height 23
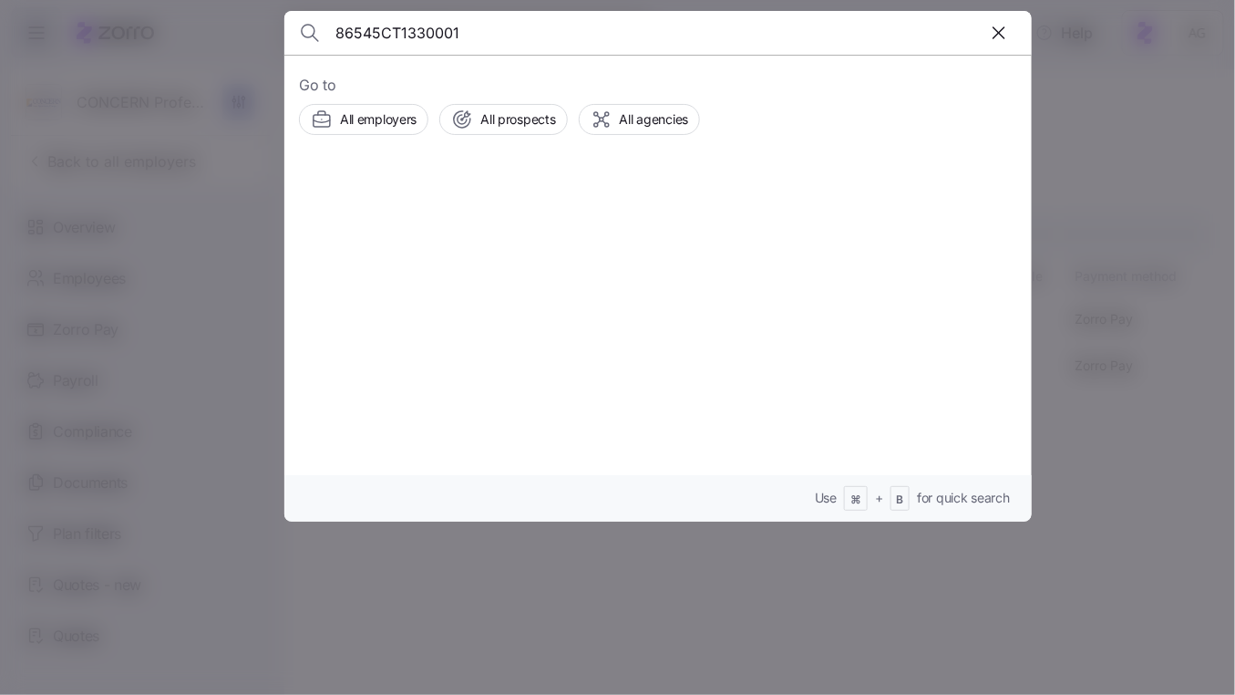
type input "86545CT1330001"
drag, startPoint x: 461, startPoint y: 36, endPoint x: 318, endPoint y: 37, distance: 143.1
click at [318, 37] on div "86545CT1330001" at bounding box center [658, 33] width 718 height 44
click at [1003, 33] on icon "button" at bounding box center [999, 33] width 22 height 22
click at [668, 53] on input at bounding box center [568, 33] width 467 height 44
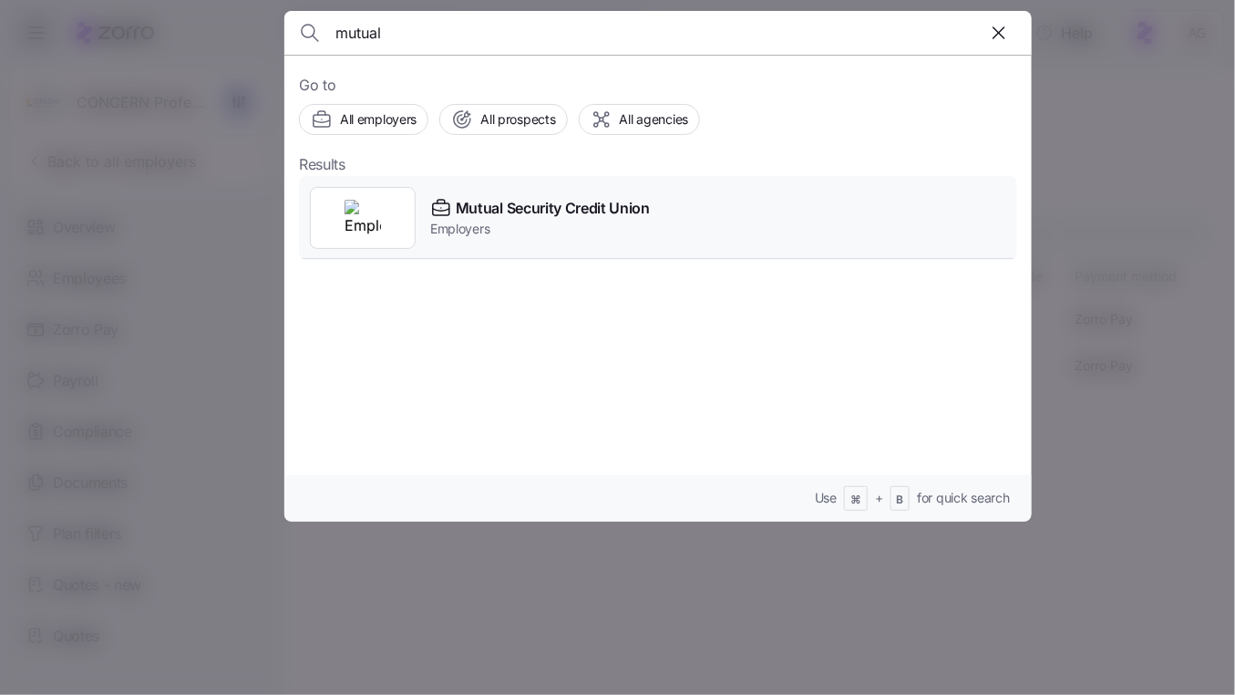
type input "mutual"
click at [573, 209] on span "Mutual Security Credit Union" at bounding box center [553, 208] width 194 height 23
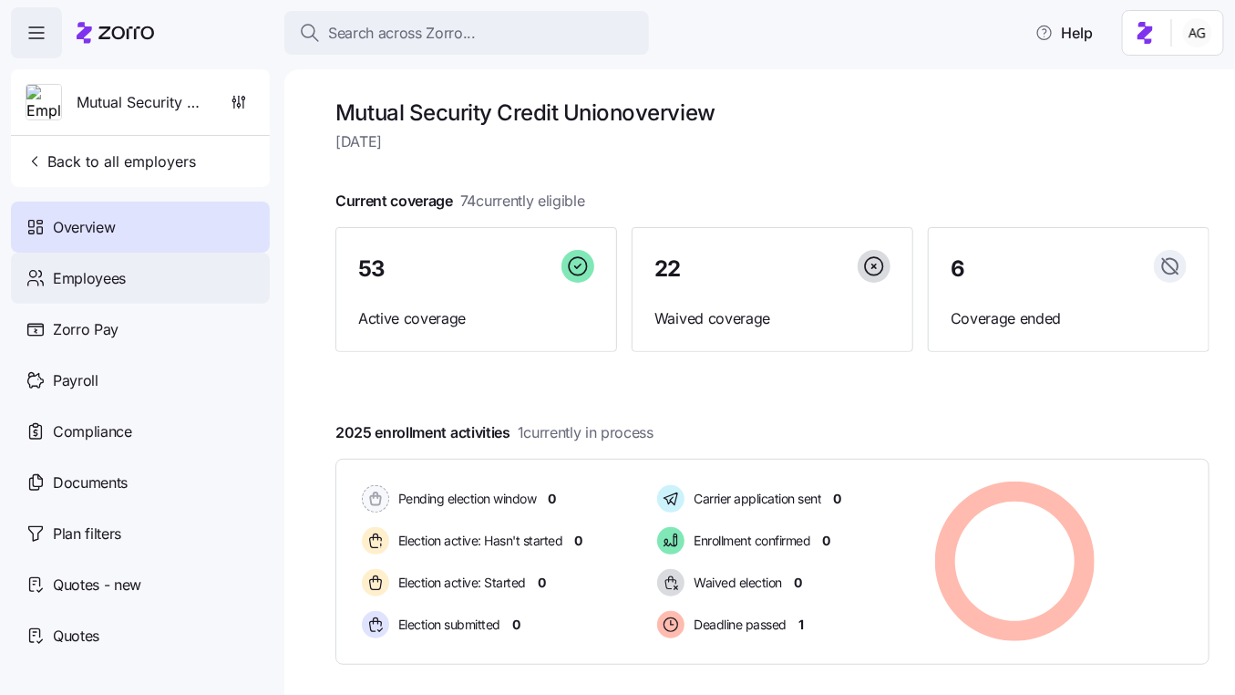
click at [122, 283] on span "Employees" at bounding box center [89, 278] width 73 height 23
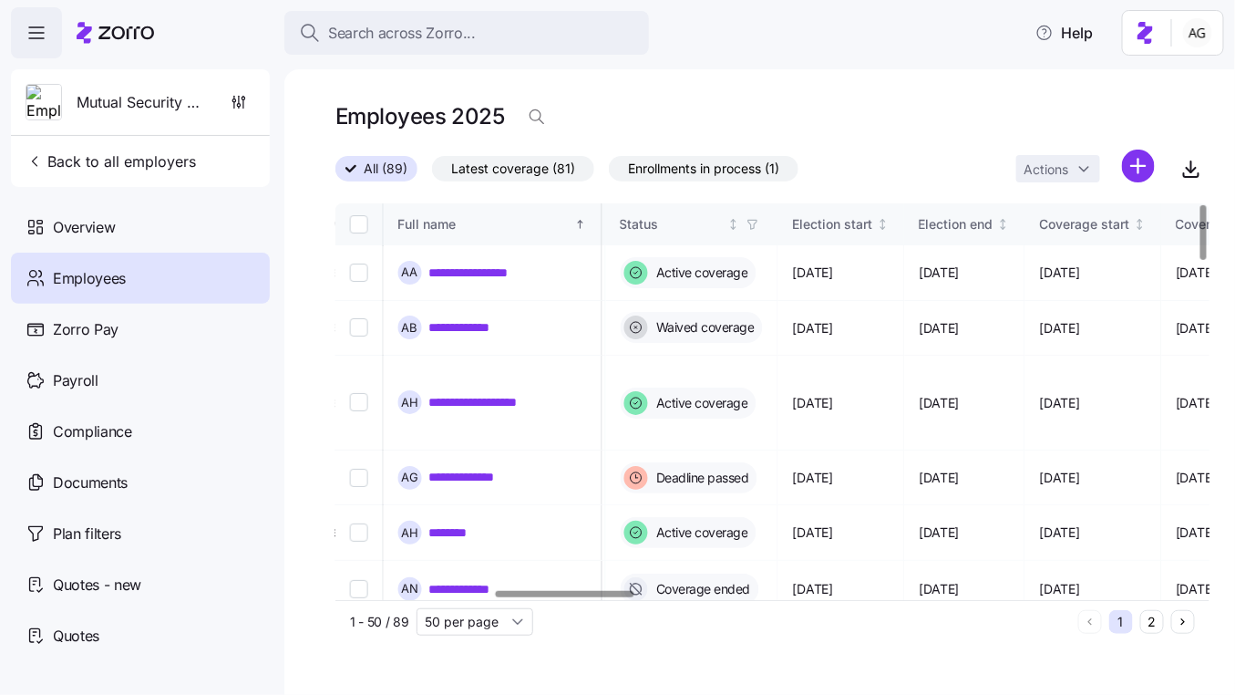
scroll to position [0, 998]
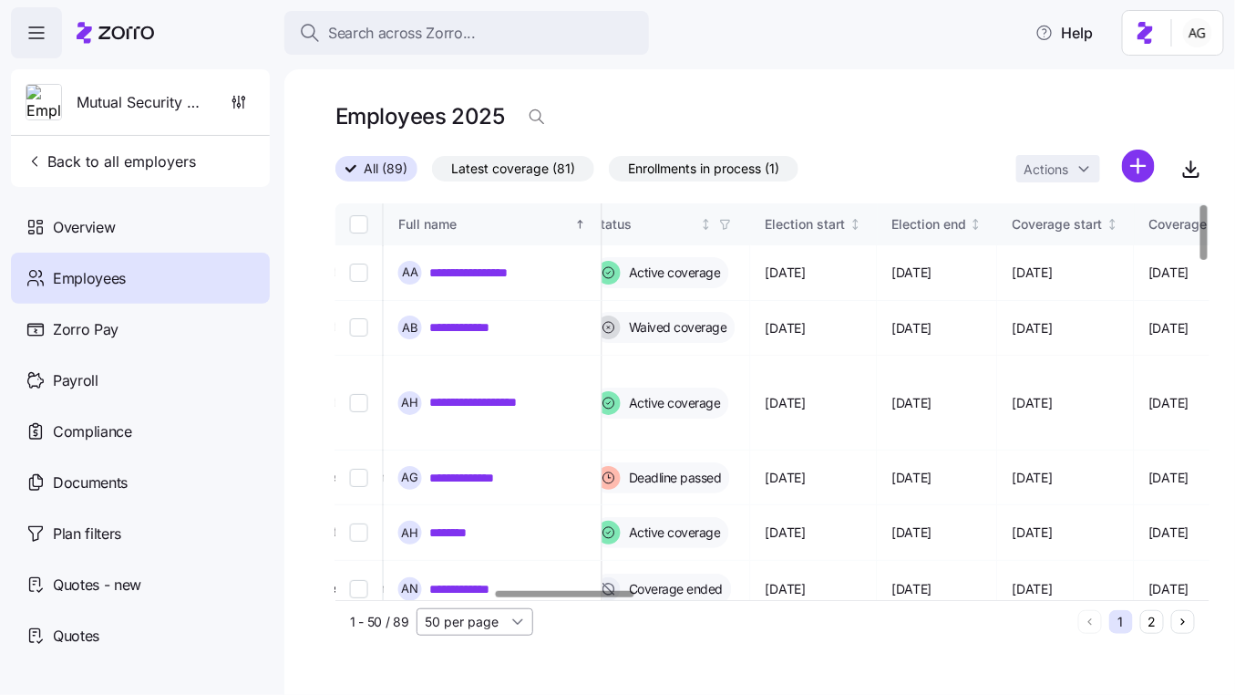
click at [498, 623] on input "50 per page" at bounding box center [475, 621] width 117 height 27
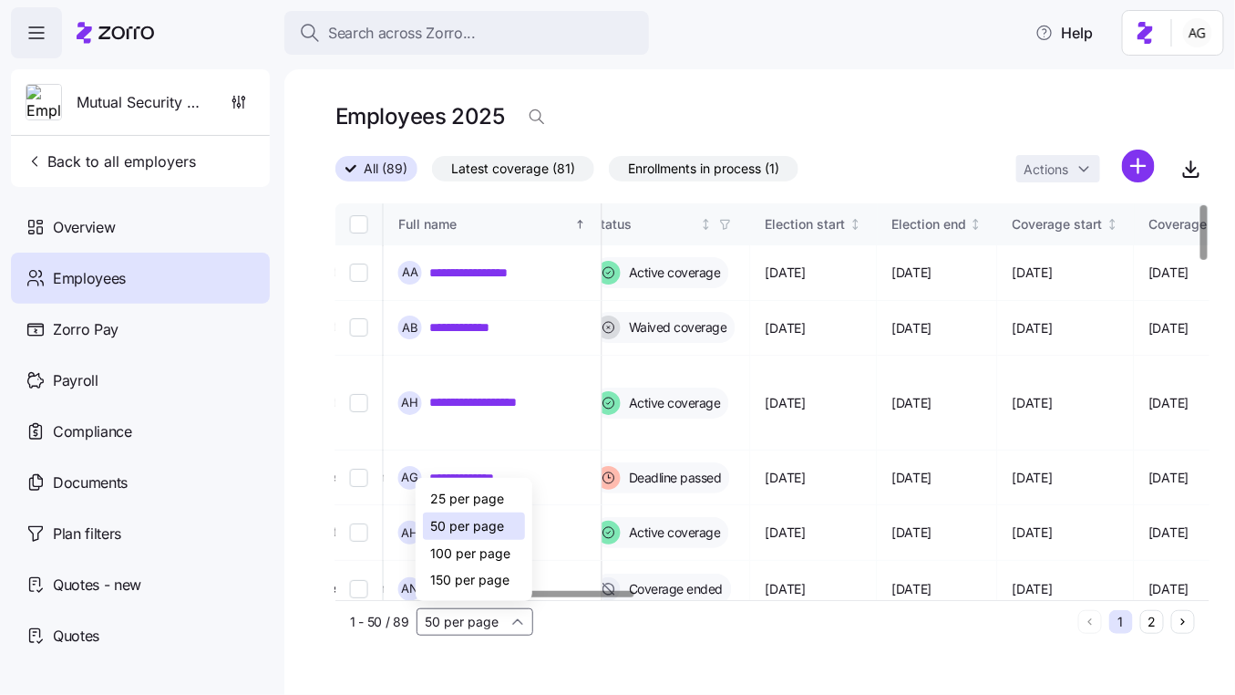
drag, startPoint x: 489, startPoint y: 583, endPoint x: 535, endPoint y: 583, distance: 45.6
click at [489, 583] on span "150 per page" at bounding box center [469, 580] width 79 height 20
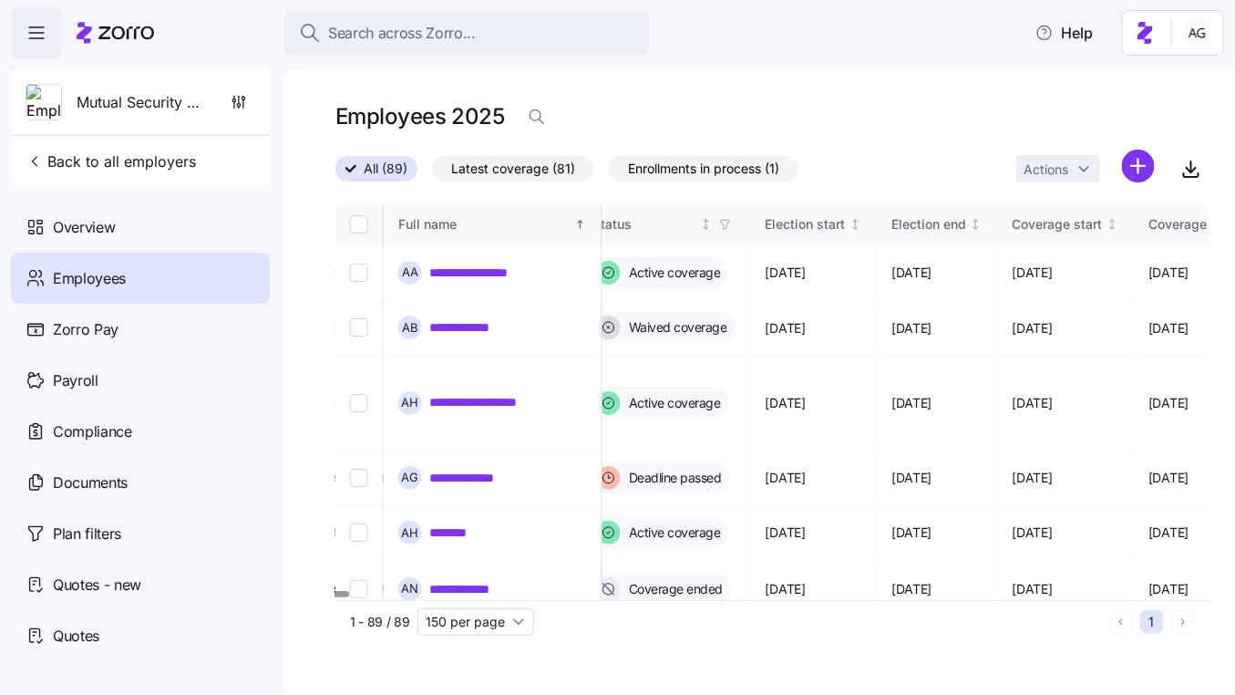
type input "150 per page"
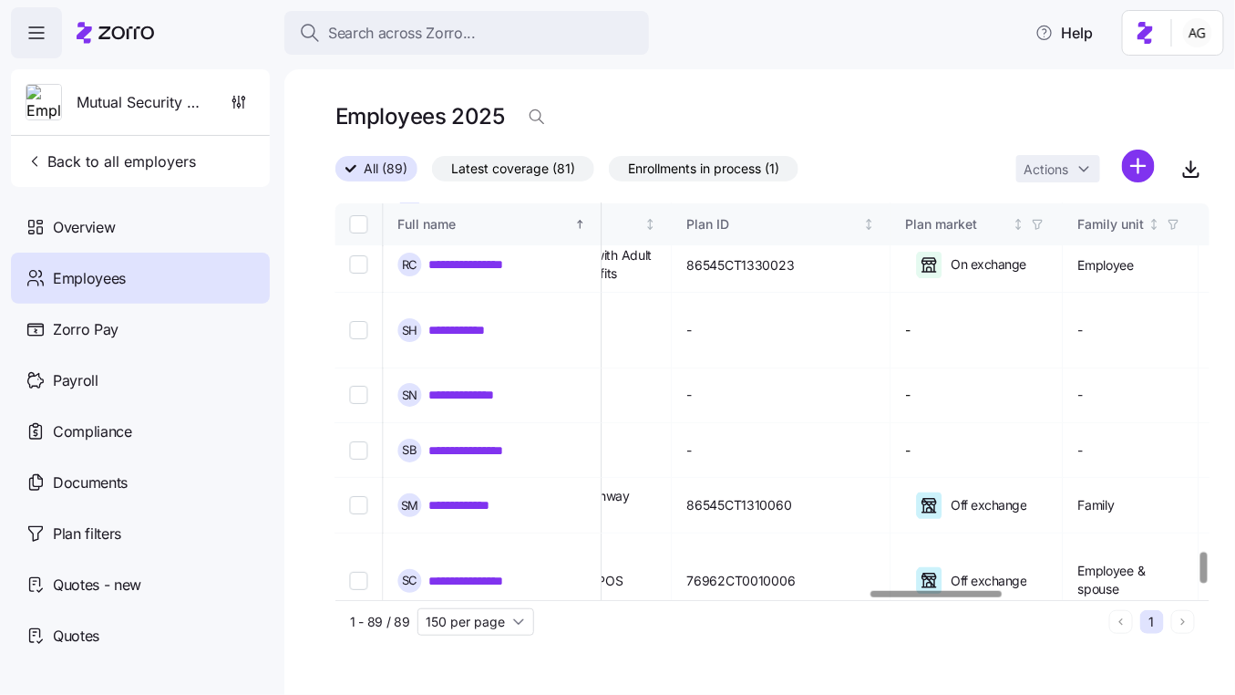
scroll to position [4533, 3564]
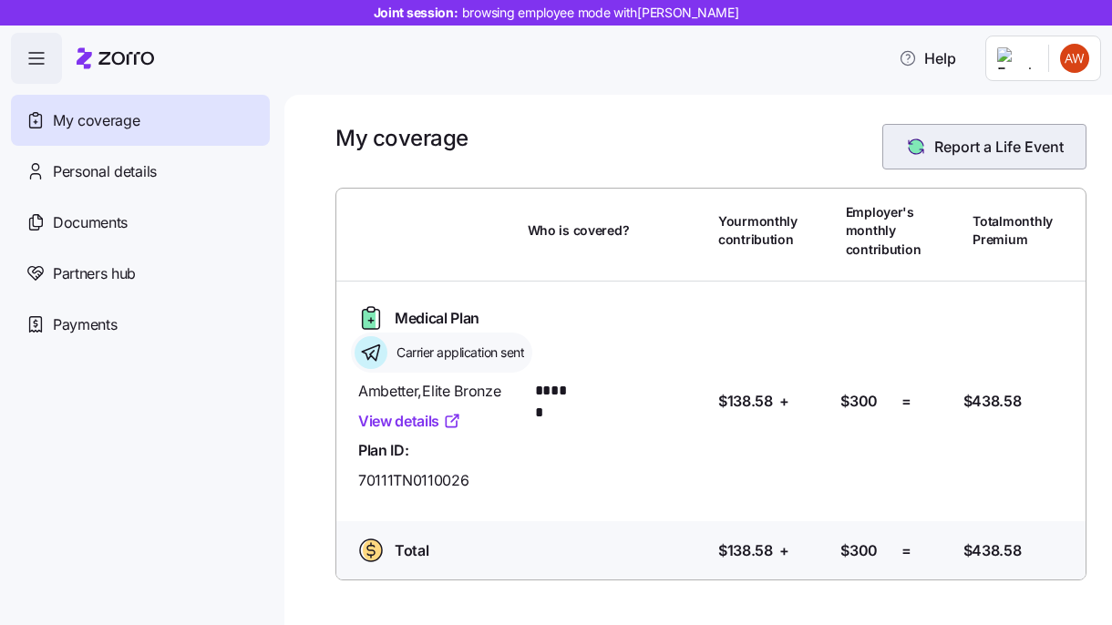
click at [934, 151] on span "Report a Life Event" at bounding box center [998, 147] width 129 height 22
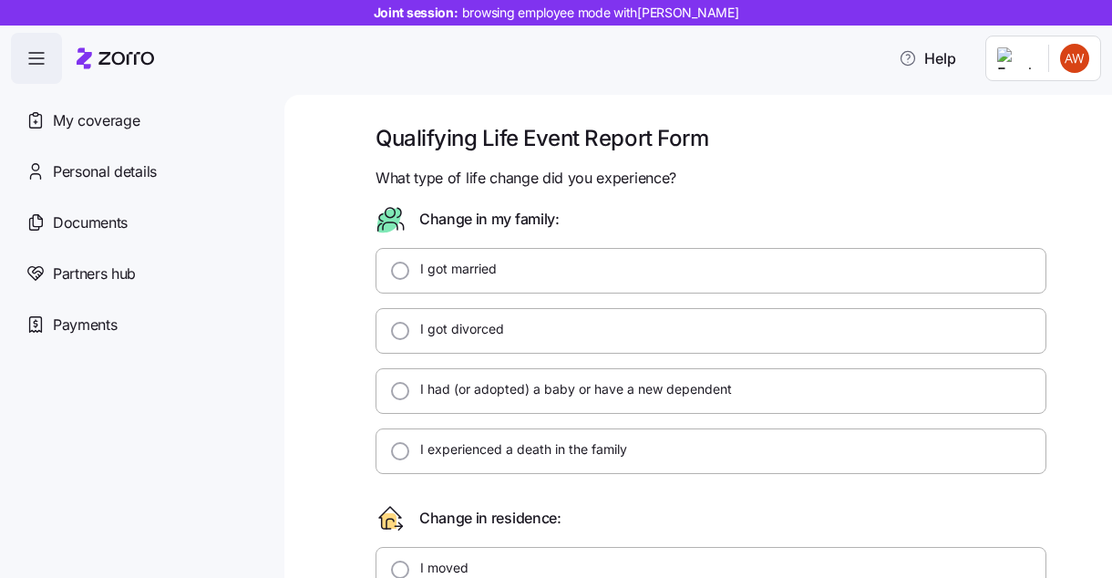
click at [116, 57] on icon at bounding box center [115, 58] width 77 height 22
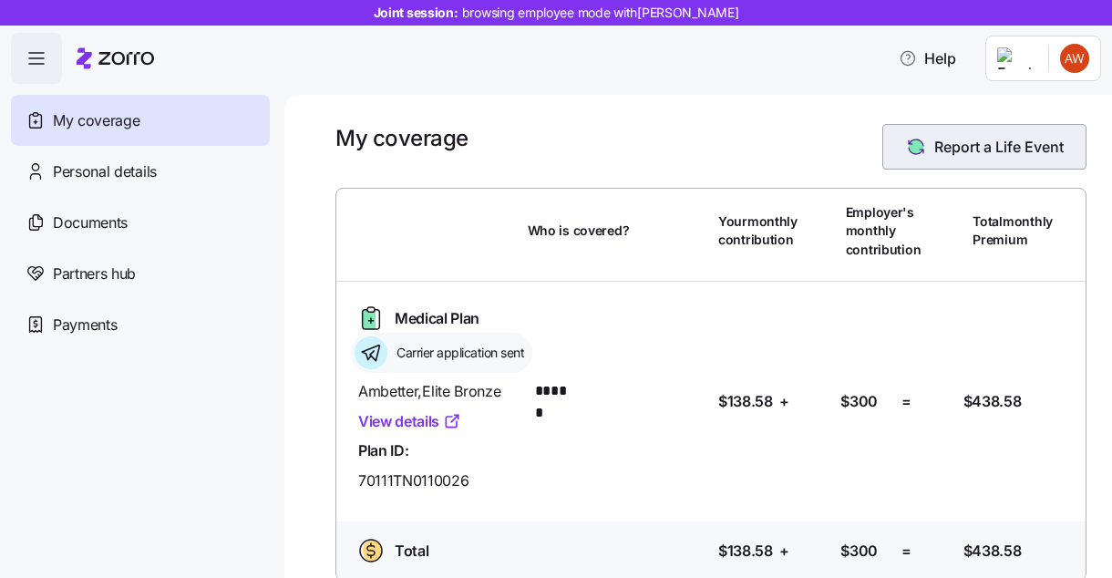
click at [1001, 135] on button "Report a Life Event" at bounding box center [984, 147] width 204 height 46
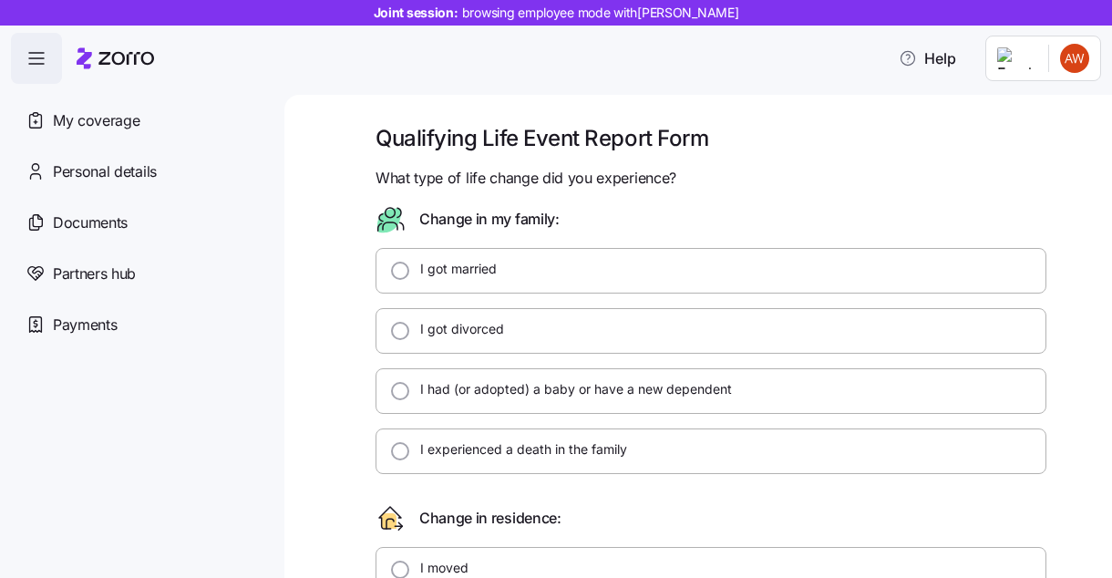
click at [532, 276] on div "I got married" at bounding box center [711, 271] width 671 height 46
radio input "true"
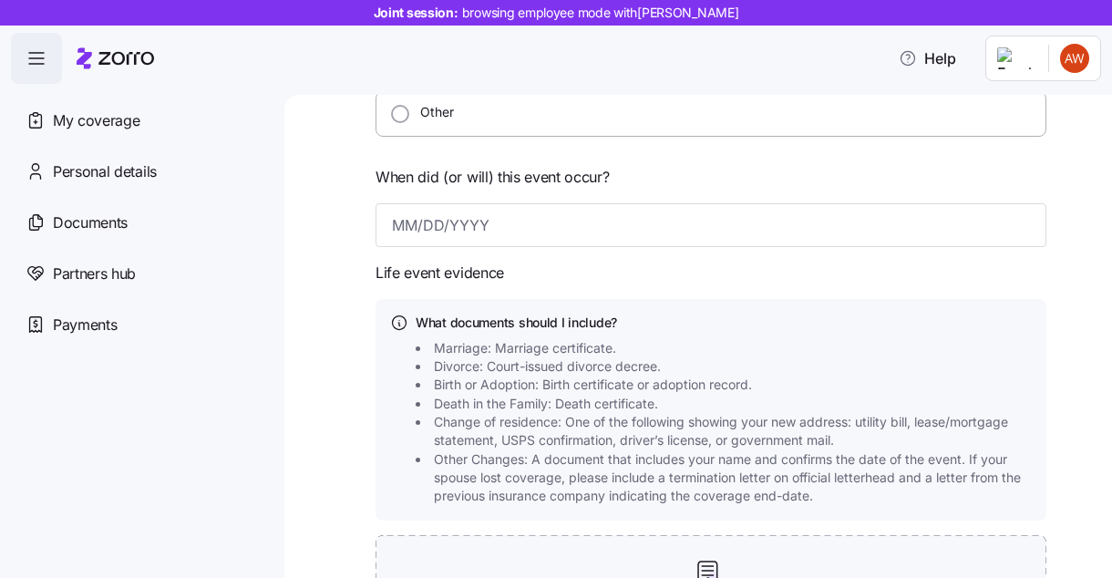
scroll to position [691, 0]
click at [557, 232] on input at bounding box center [711, 227] width 671 height 44
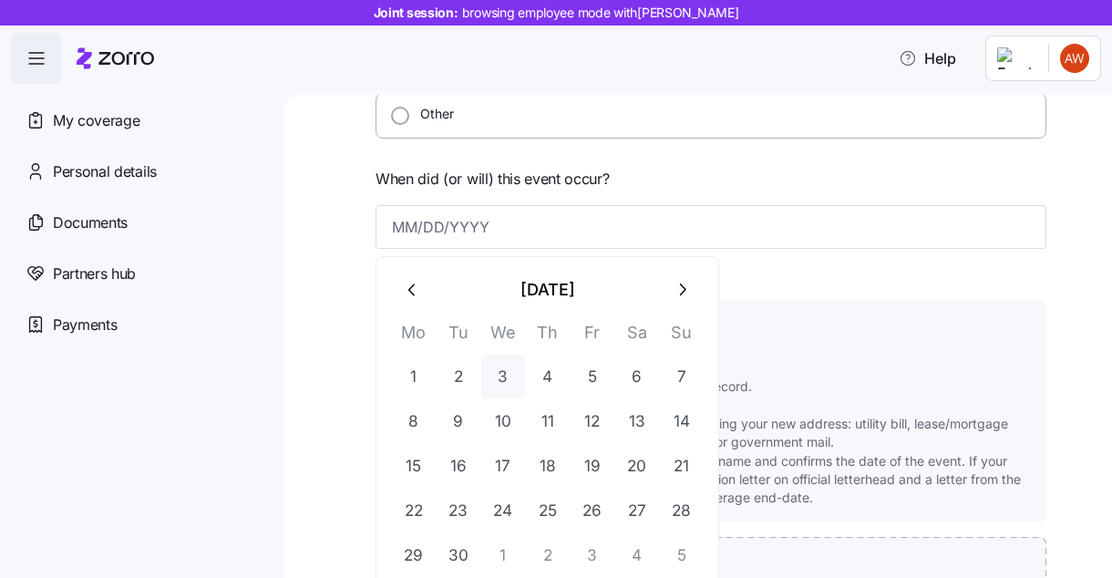
click at [497, 379] on button "3" at bounding box center [503, 377] width 44 height 44
type input "September 3, 2025"
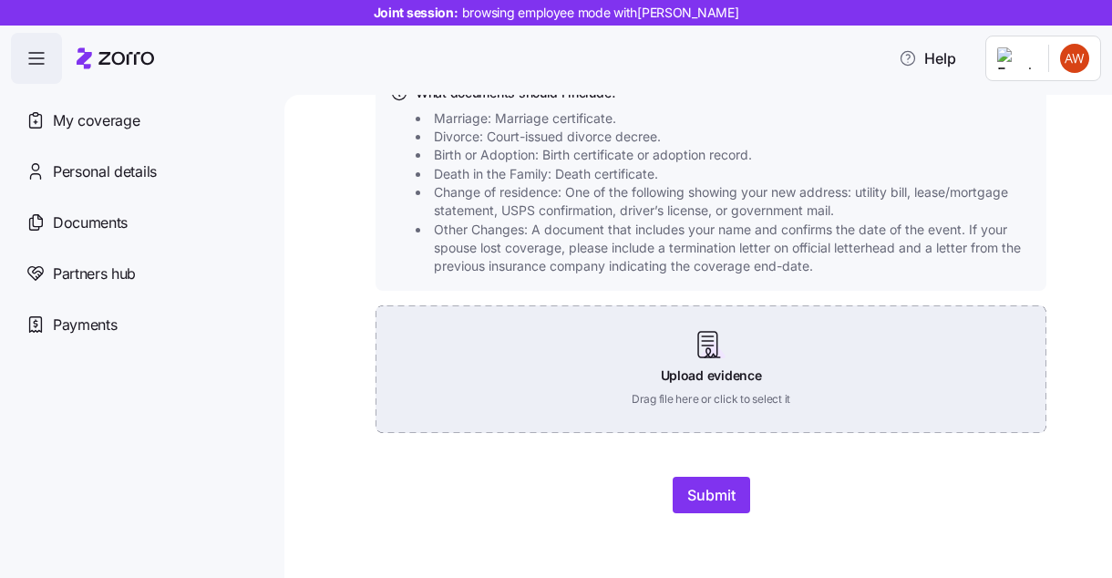
scroll to position [921, 0]
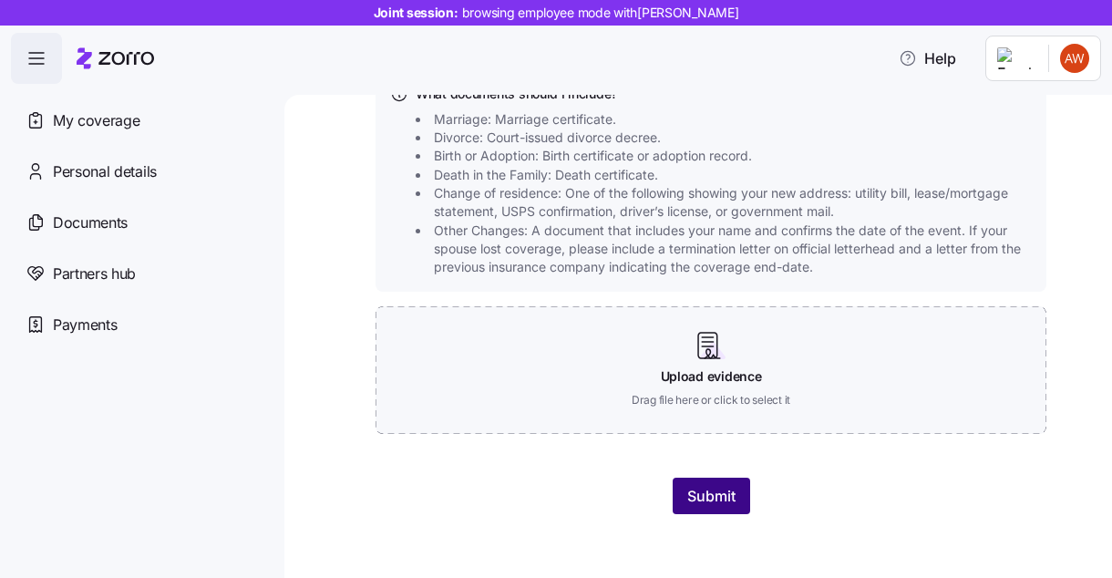
click at [724, 491] on span "Submit" at bounding box center [711, 496] width 48 height 22
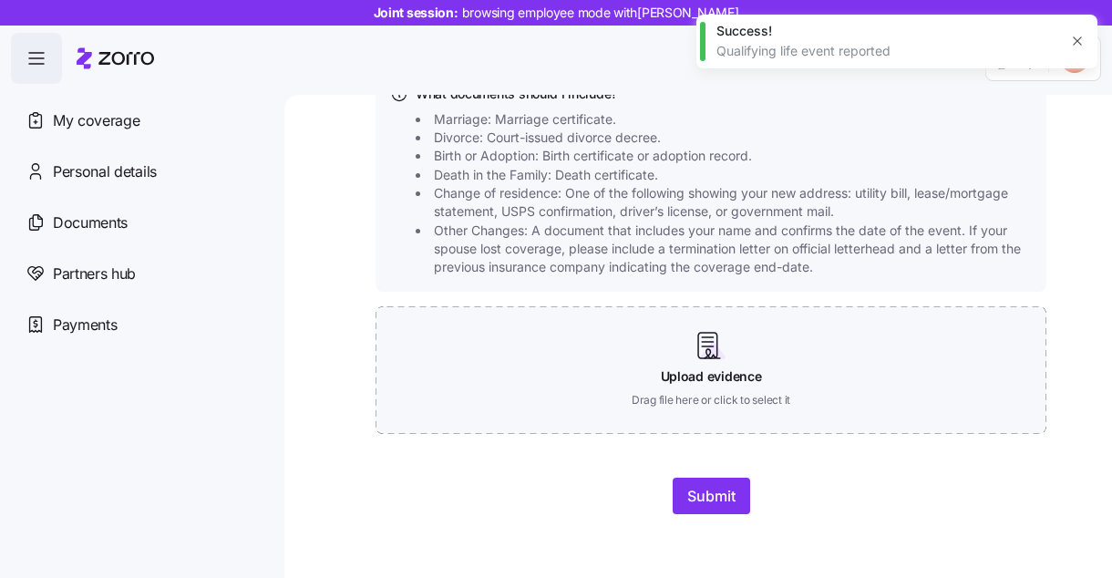
click at [1078, 42] on icon "button" at bounding box center [1077, 41] width 8 height 8
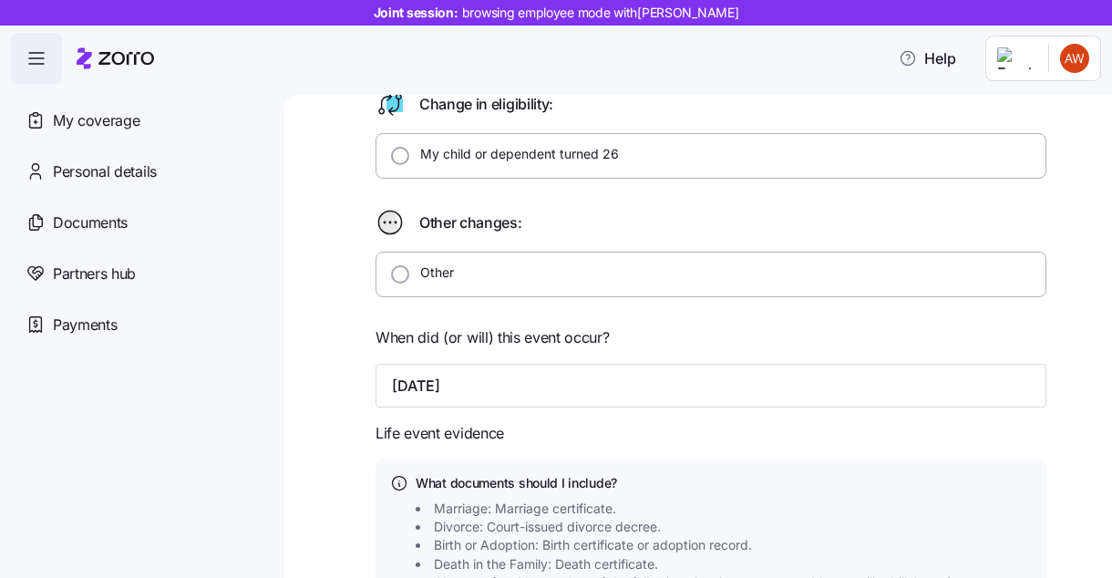
scroll to position [922, 0]
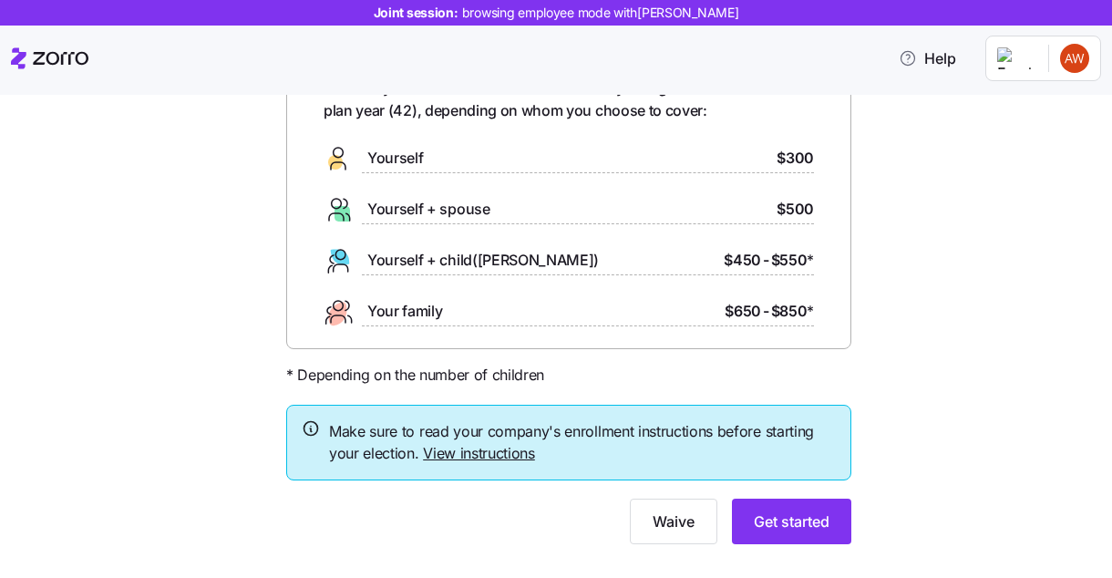
scroll to position [152, 0]
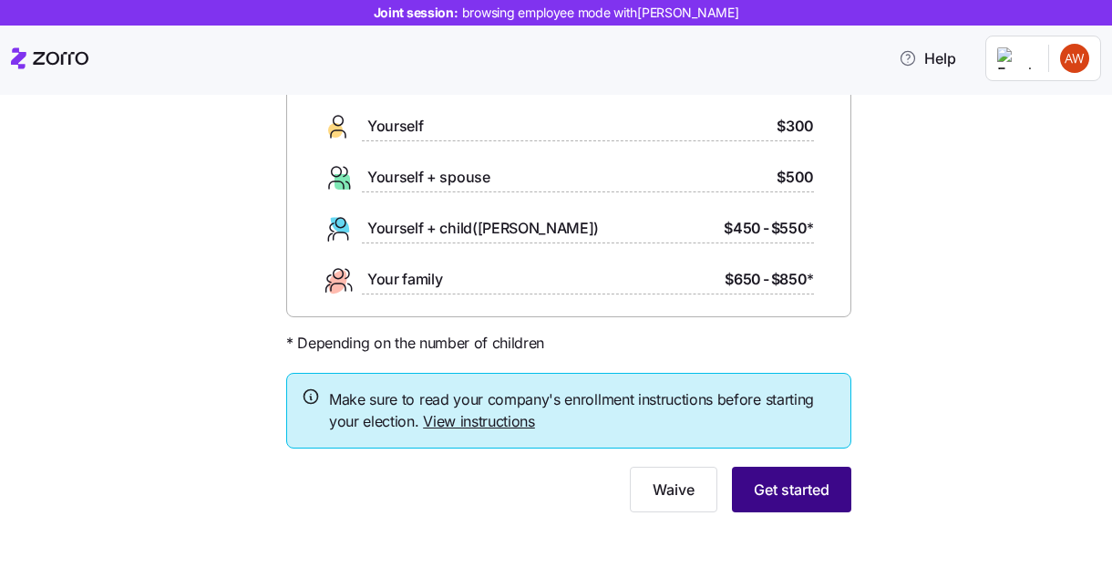
click at [830, 489] on button "Get started" at bounding box center [791, 490] width 119 height 46
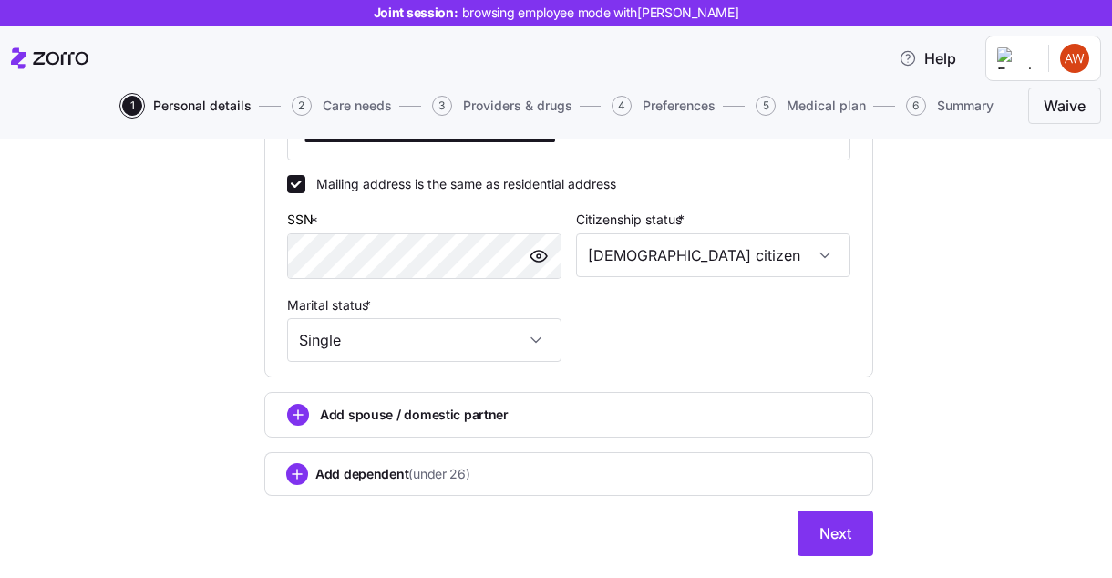
scroll to position [711, 0]
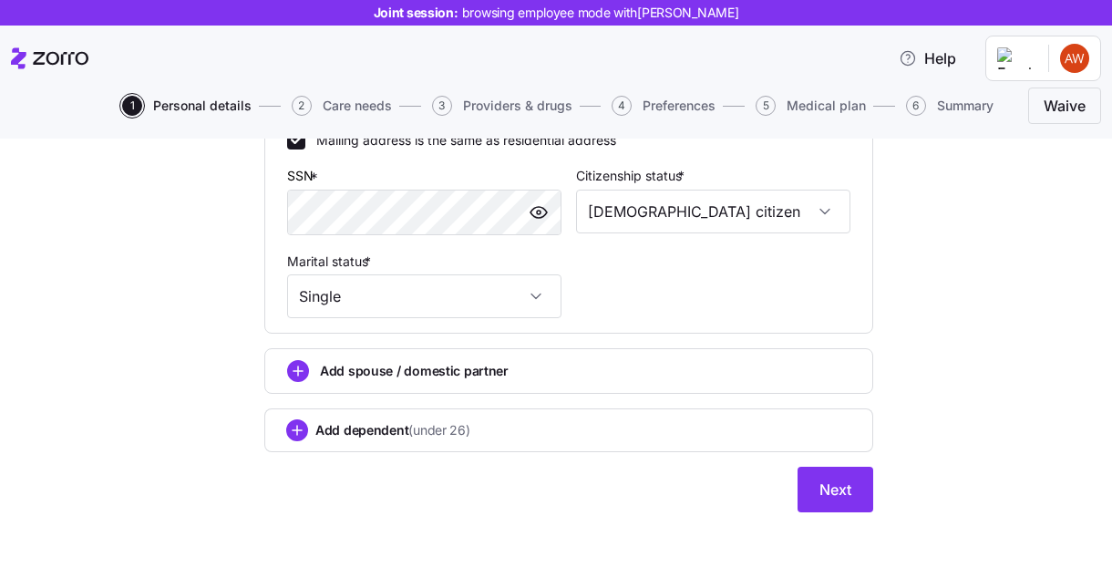
click at [499, 366] on span "Add spouse / domestic partner" at bounding box center [414, 371] width 189 height 18
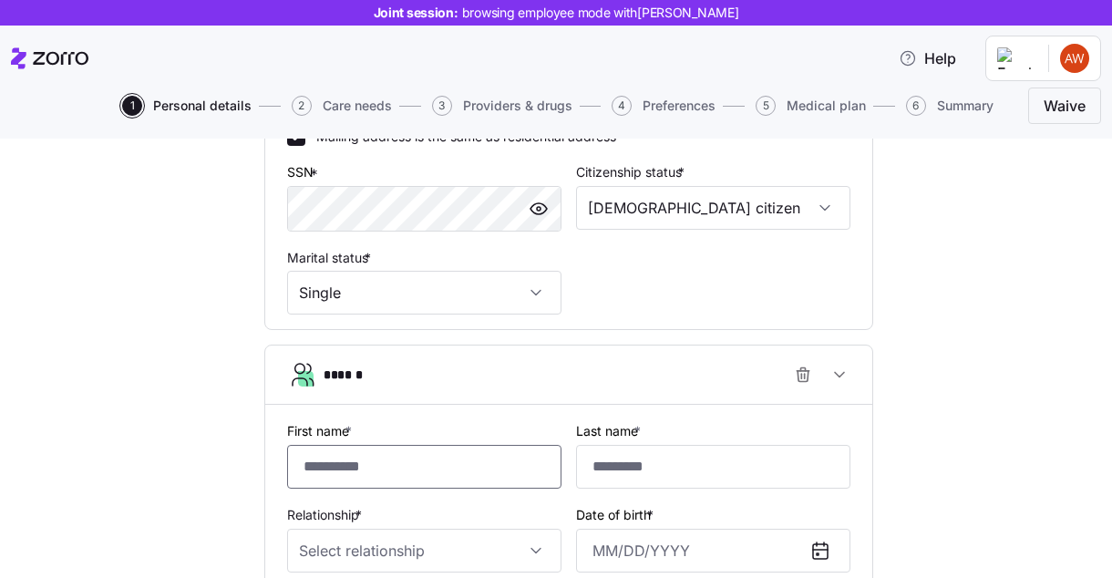
click at [465, 459] on input "First name *" at bounding box center [424, 467] width 274 height 44
type input "******"
type input "*"
click at [939, 463] on div "**********" at bounding box center [568, 221] width 1035 height 1528
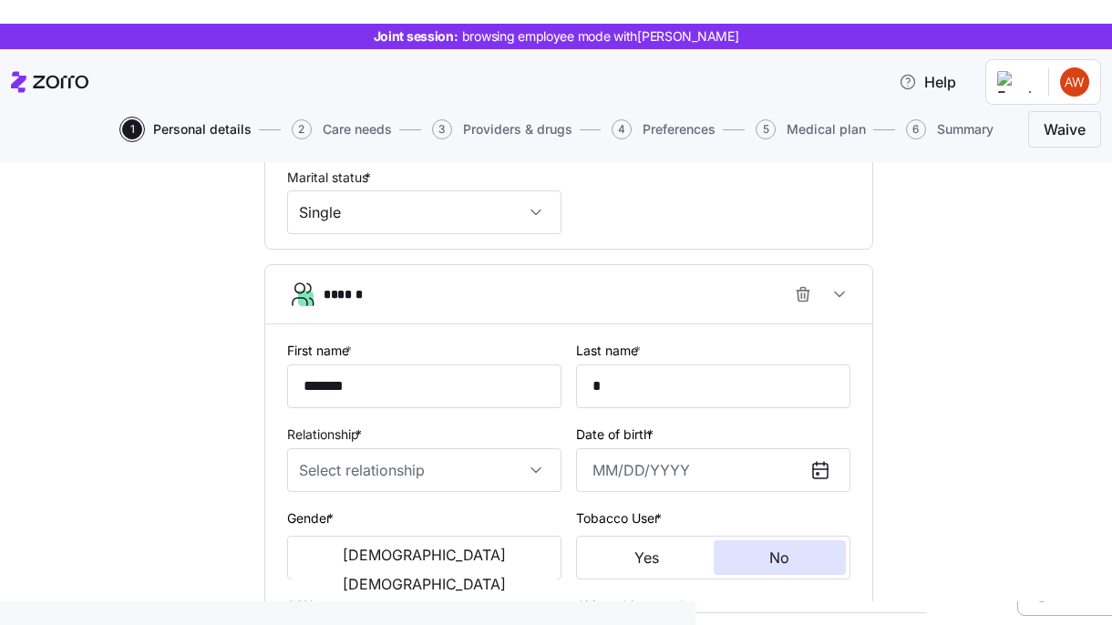
scroll to position [827, 0]
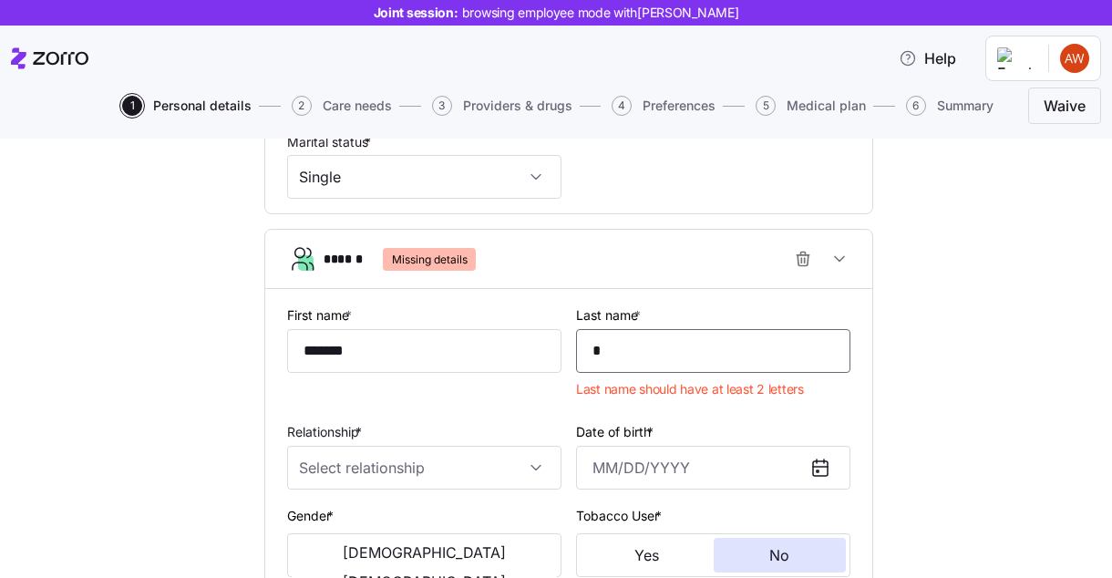
click at [642, 364] on input "*" at bounding box center [713, 351] width 274 height 44
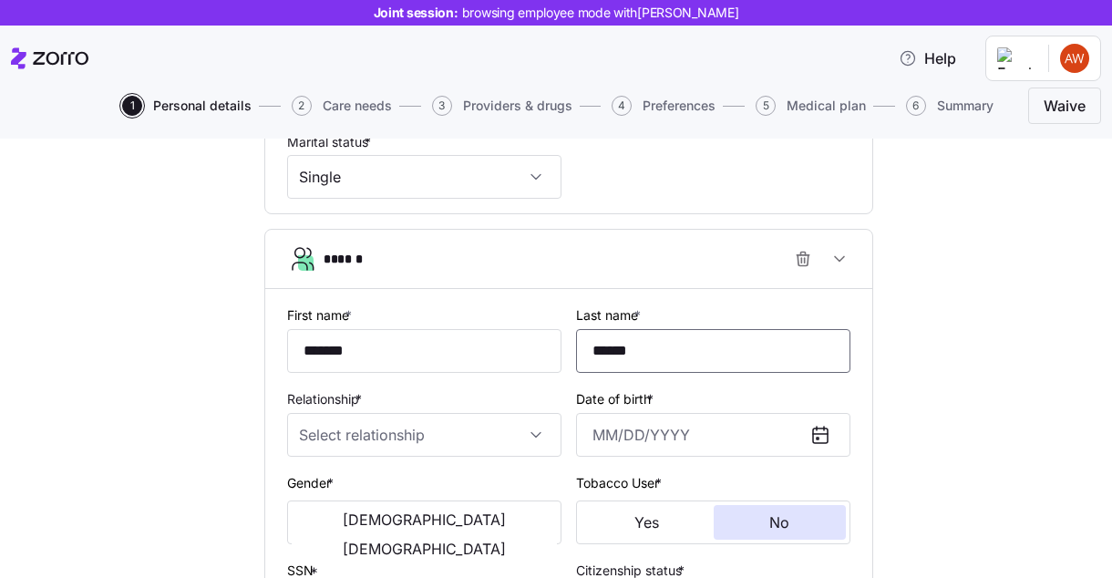
type input "******"
click at [445, 461] on div "Relationship *" at bounding box center [424, 422] width 289 height 84
click at [445, 441] on input "Relationship *" at bounding box center [424, 435] width 274 height 44
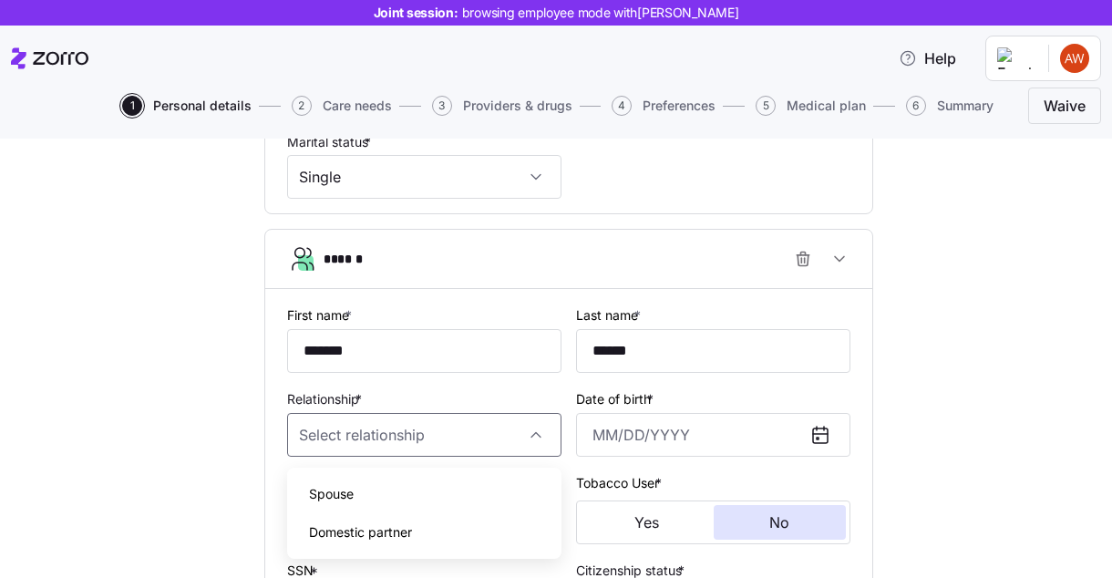
click at [422, 489] on div "Spouse" at bounding box center [424, 494] width 260 height 38
type input "Spouse"
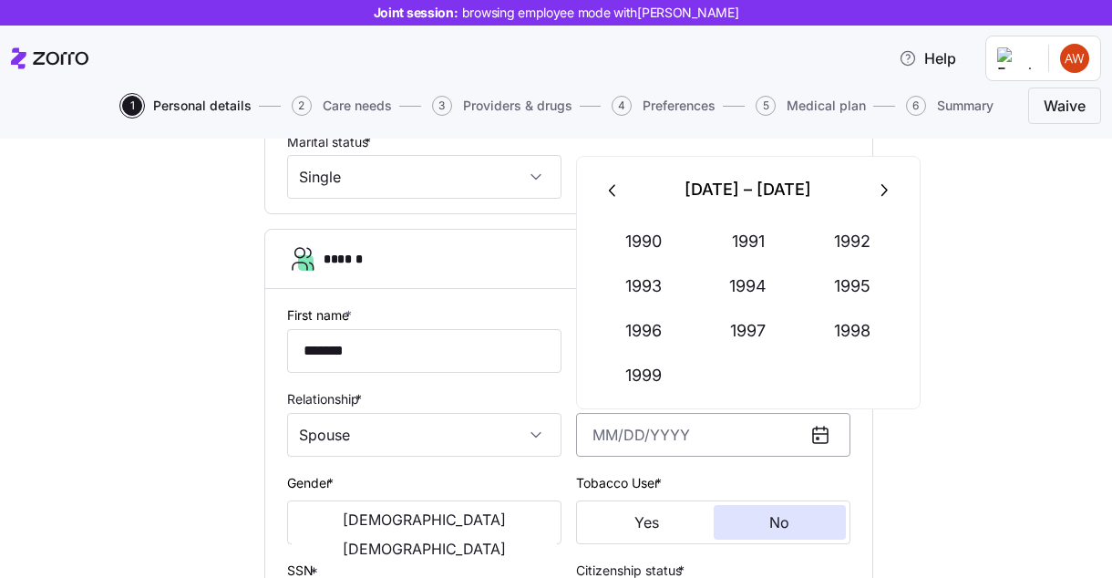
click at [654, 436] on input "Date of birth *" at bounding box center [713, 435] width 274 height 44
